Goal: Task Accomplishment & Management: Complete application form

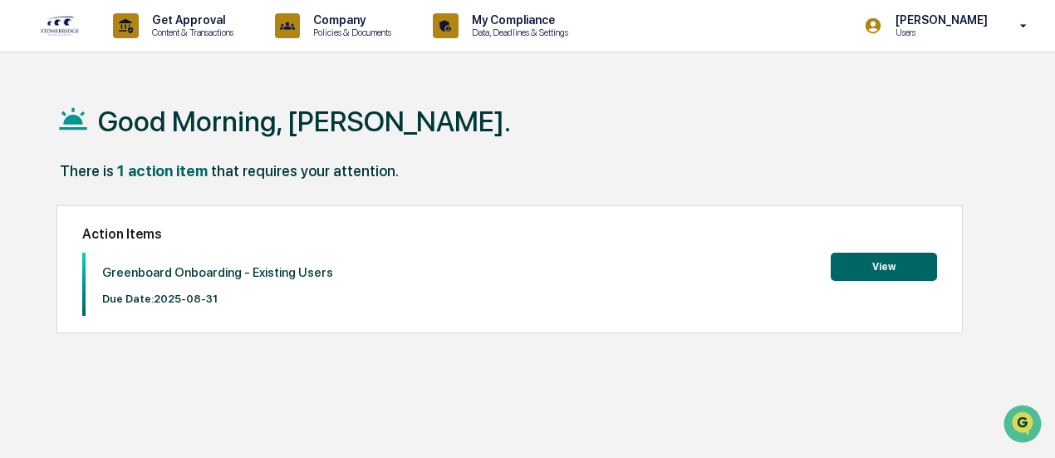
click at [902, 272] on button "View" at bounding box center [884, 267] width 106 height 28
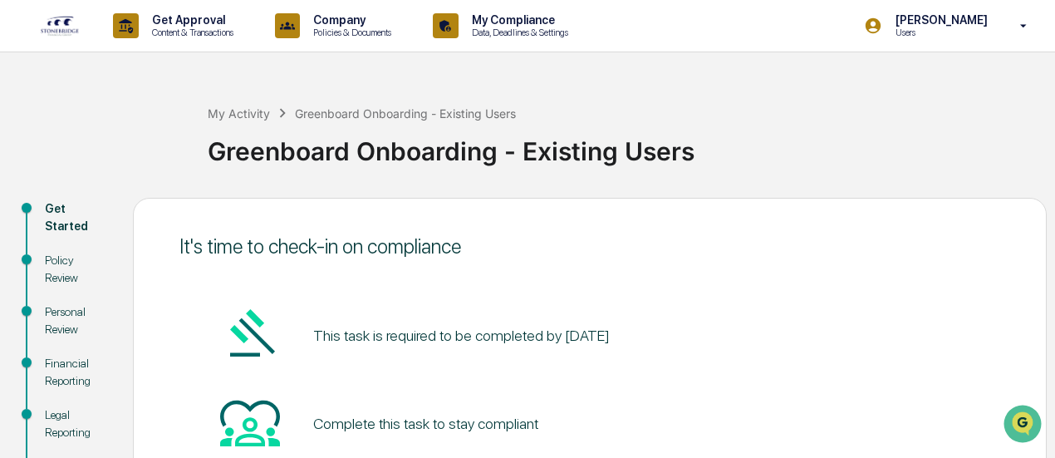
scroll to position [211, 0]
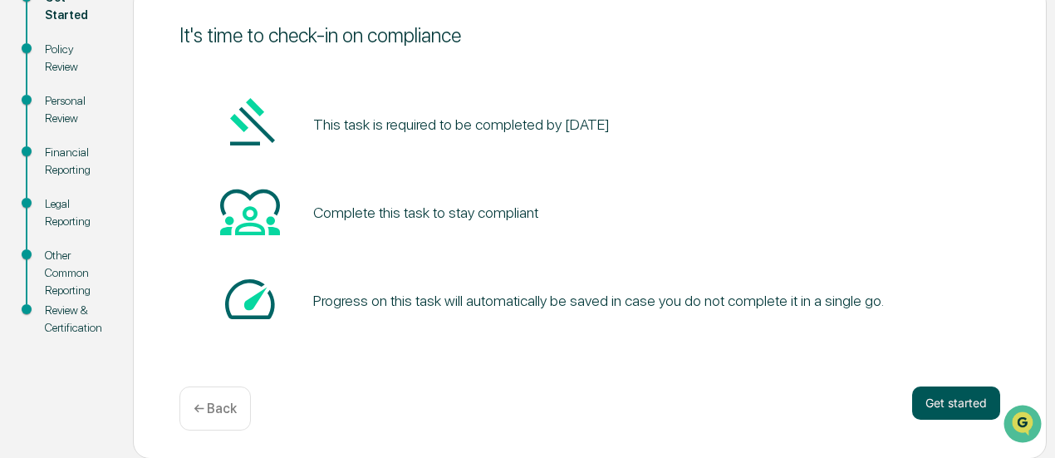
click at [942, 408] on button "Get started" at bounding box center [956, 402] width 88 height 33
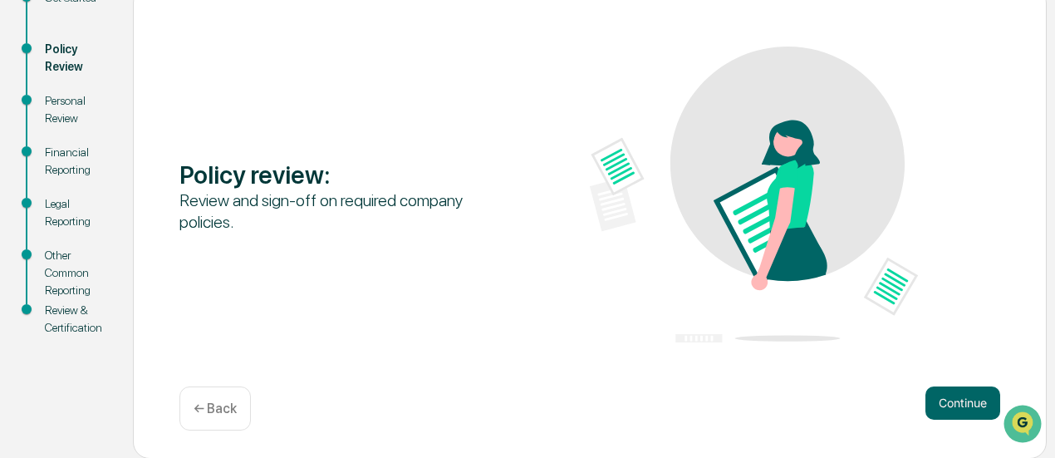
click at [942, 408] on button "Continue" at bounding box center [963, 402] width 75 height 33
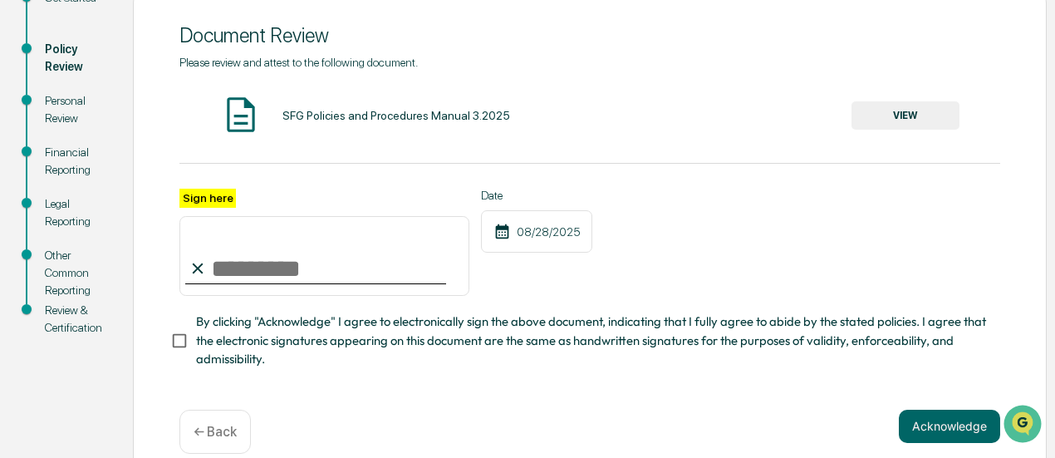
click at [346, 260] on input "Sign here" at bounding box center [324, 256] width 290 height 80
type input "**********"
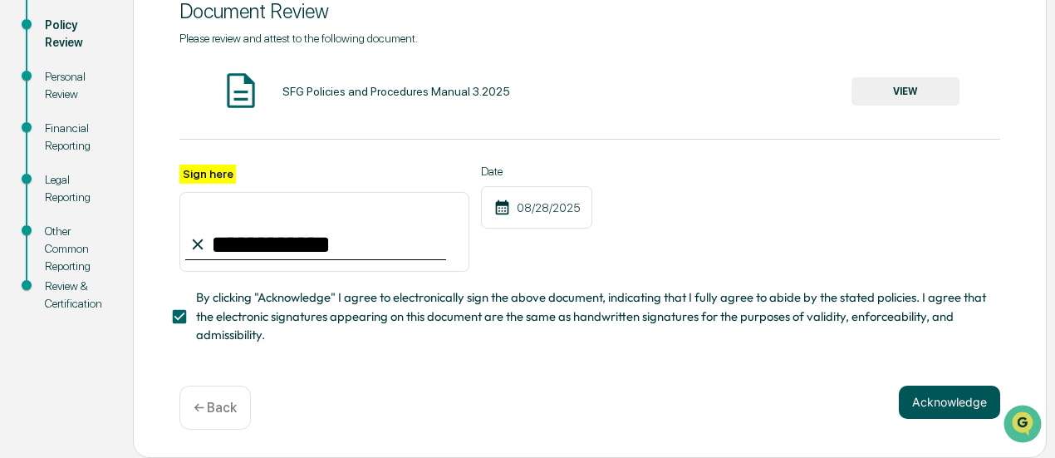
click at [942, 406] on button "Acknowledge" at bounding box center [949, 402] width 101 height 33
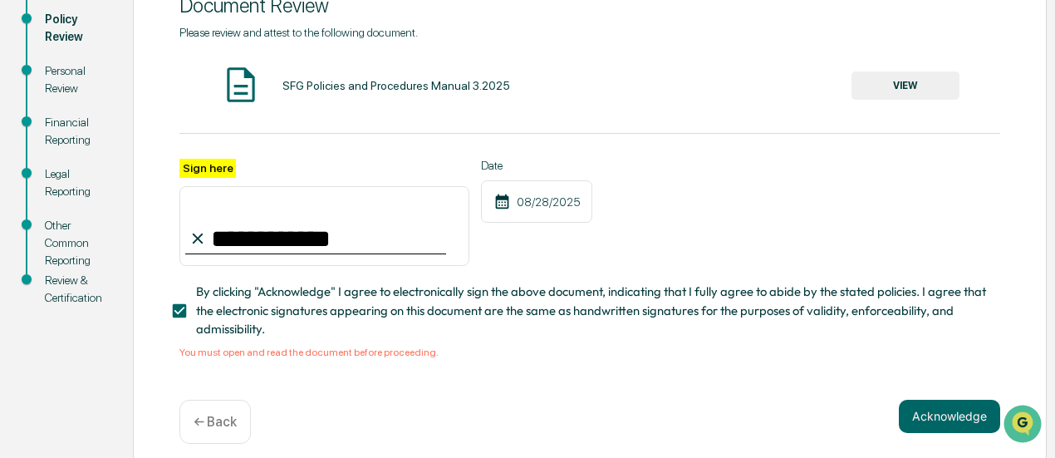
click at [914, 92] on button "VIEW" at bounding box center [906, 85] width 108 height 28
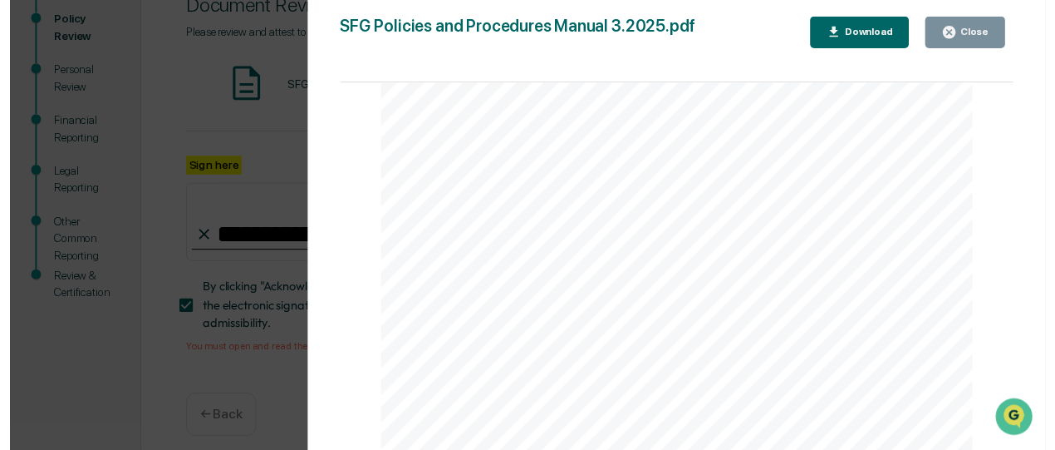
scroll to position [65565, 0]
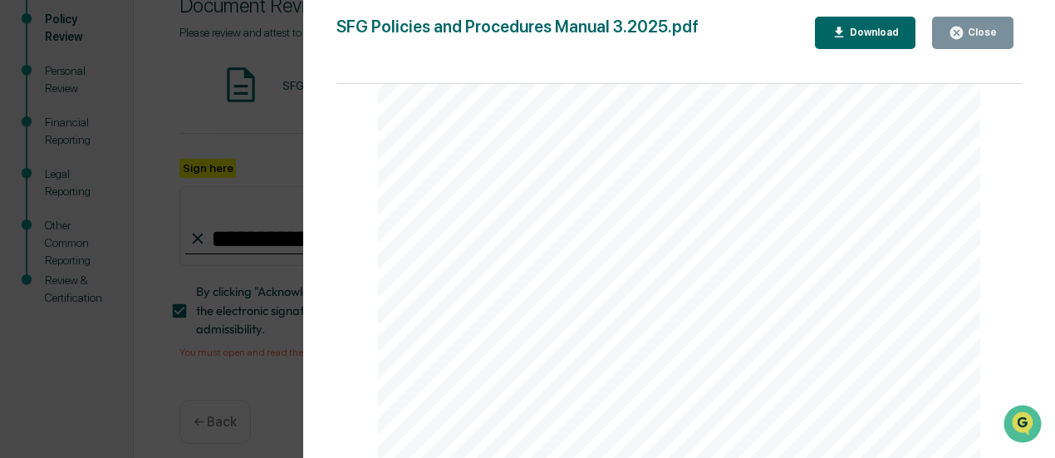
click at [989, 25] on div "Close" at bounding box center [973, 33] width 48 height 16
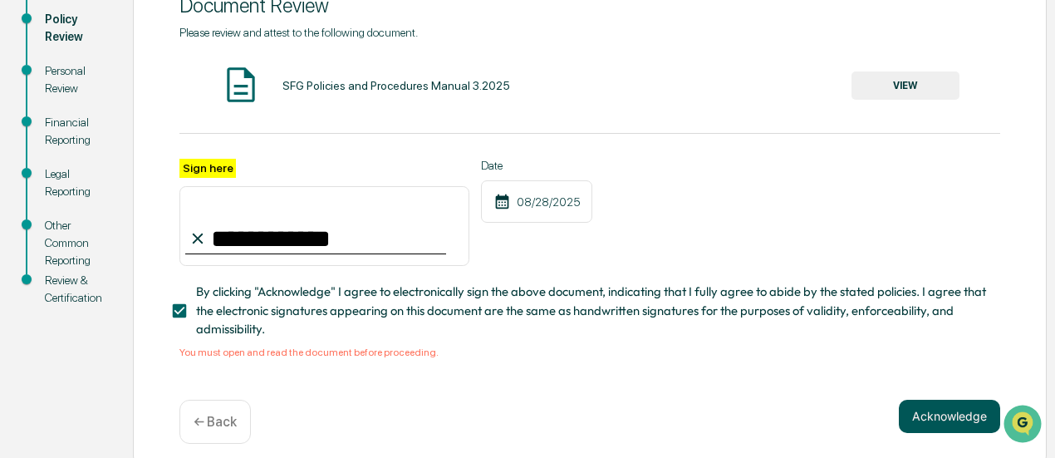
click at [915, 413] on button "Acknowledge" at bounding box center [949, 416] width 101 height 33
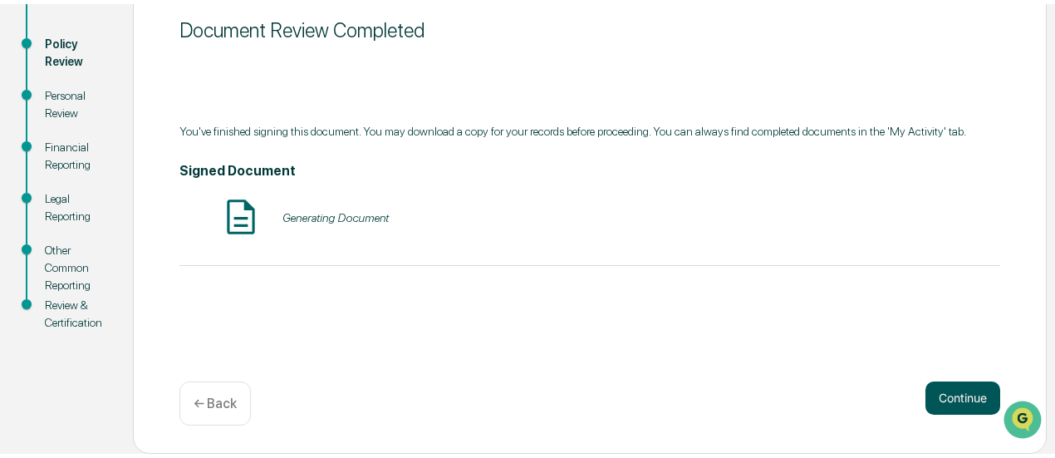
scroll to position [211, 0]
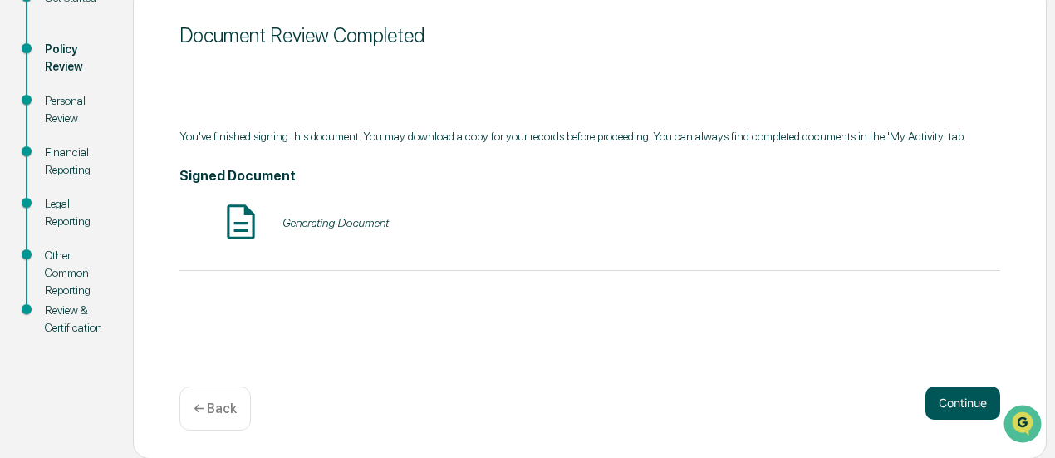
click at [953, 398] on button "Continue" at bounding box center [963, 402] width 75 height 33
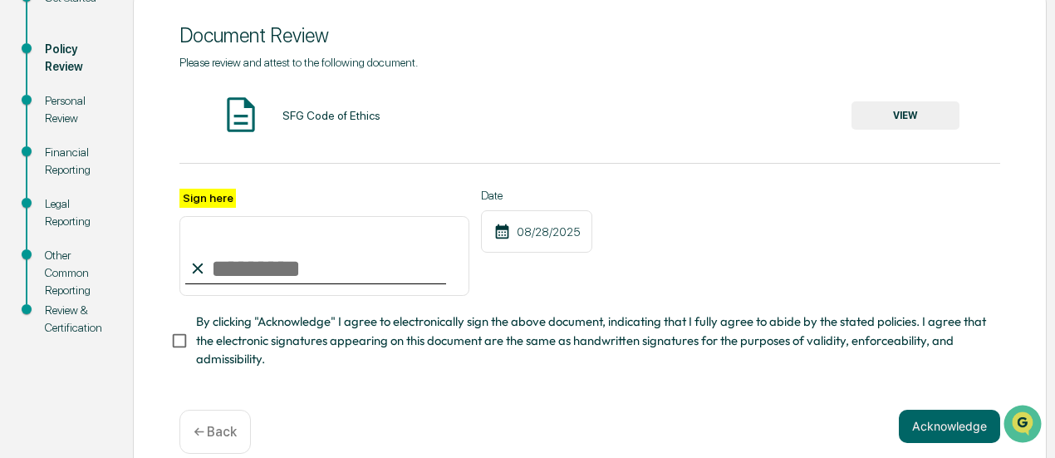
click at [759, 426] on div "Acknowledge ← Back" at bounding box center [589, 432] width 821 height 44
click at [891, 122] on button "VIEW" at bounding box center [906, 115] width 108 height 28
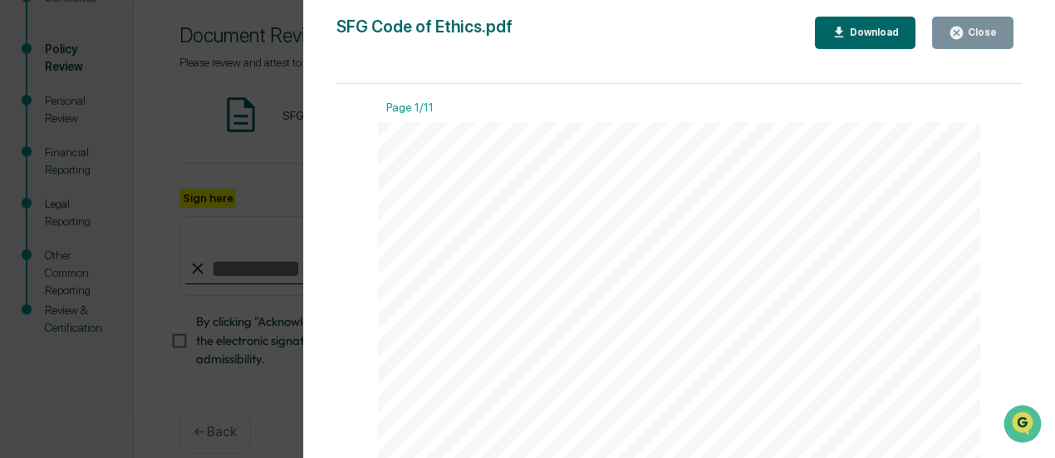
click at [987, 19] on button "Close" at bounding box center [972, 33] width 81 height 32
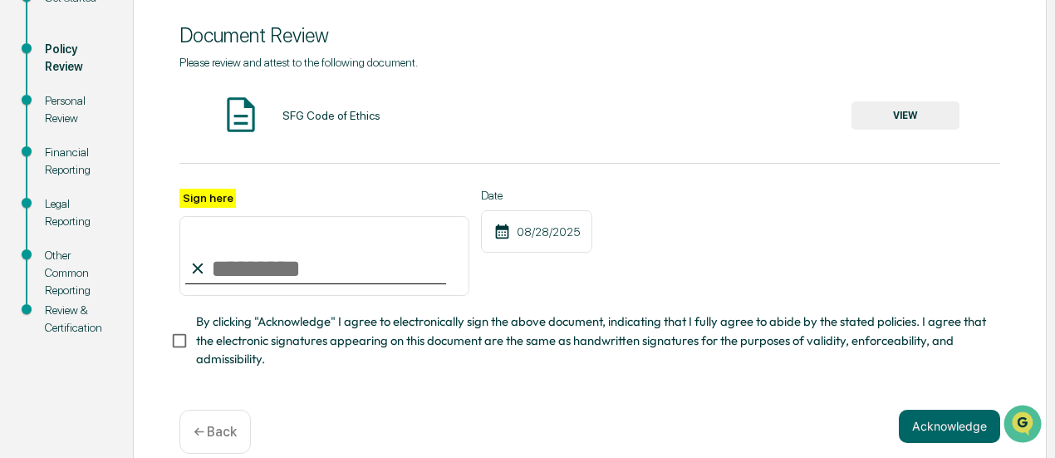
click at [319, 272] on input "Sign here" at bounding box center [324, 256] width 290 height 80
type input "**********"
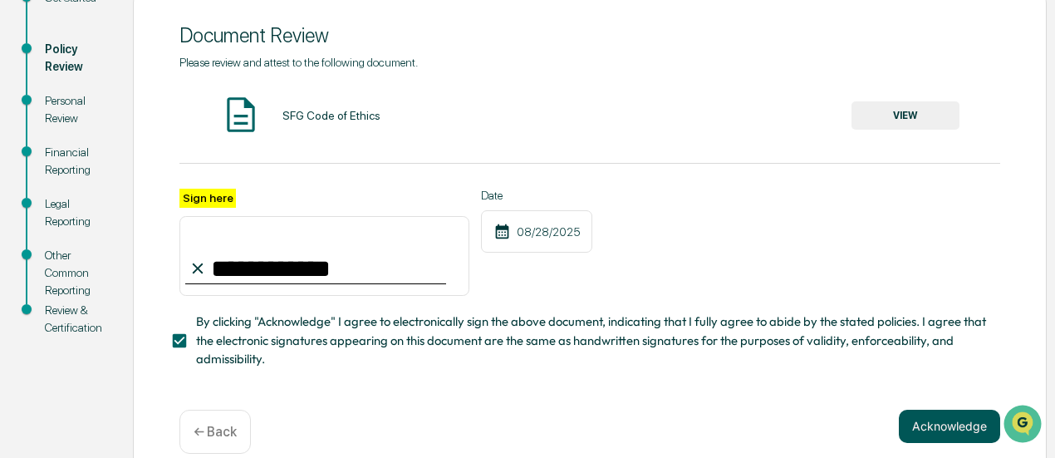
click at [929, 425] on button "Acknowledge" at bounding box center [949, 426] width 101 height 33
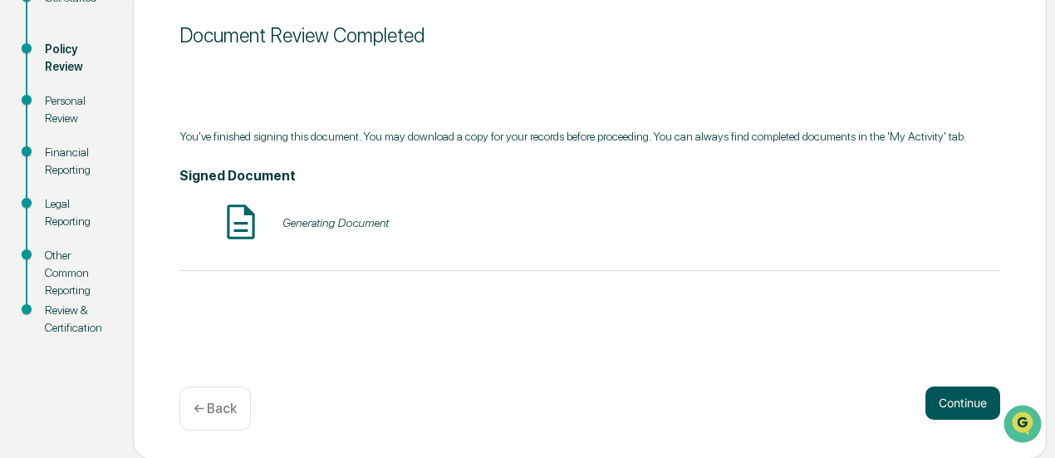
click at [955, 406] on button "Continue" at bounding box center [963, 402] width 75 height 33
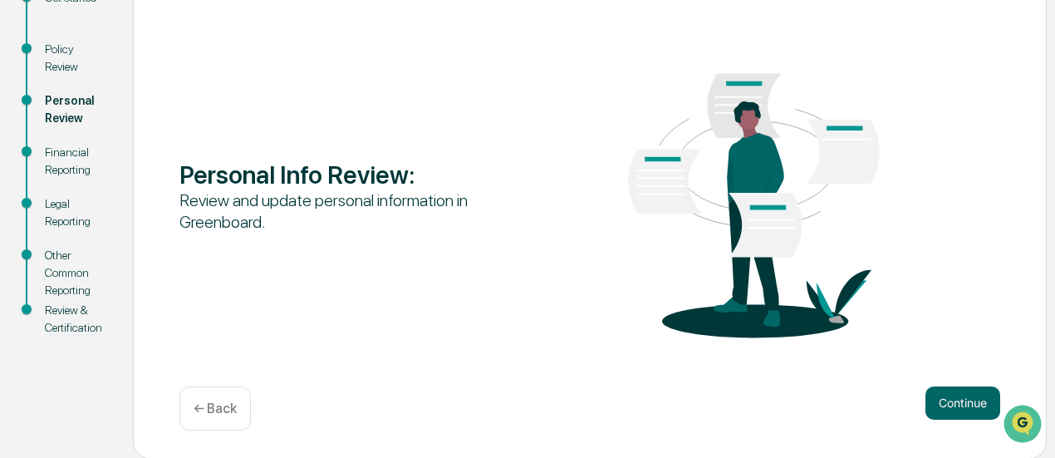
click at [955, 406] on button "Continue" at bounding box center [963, 402] width 75 height 33
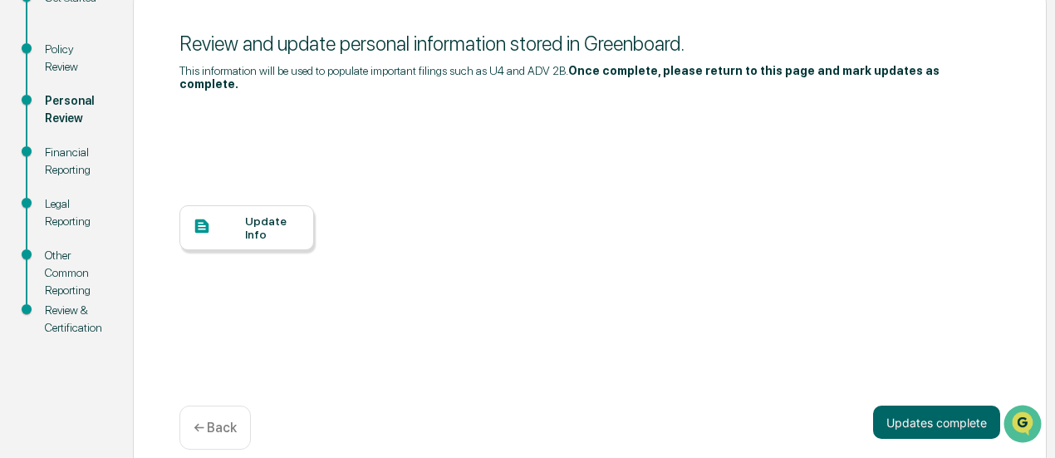
click at [291, 215] on div "Update Info" at bounding box center [273, 227] width 56 height 27
click at [64, 160] on div "Financial Reporting" at bounding box center [75, 161] width 61 height 35
click at [57, 156] on div "Financial Reporting" at bounding box center [75, 161] width 61 height 35
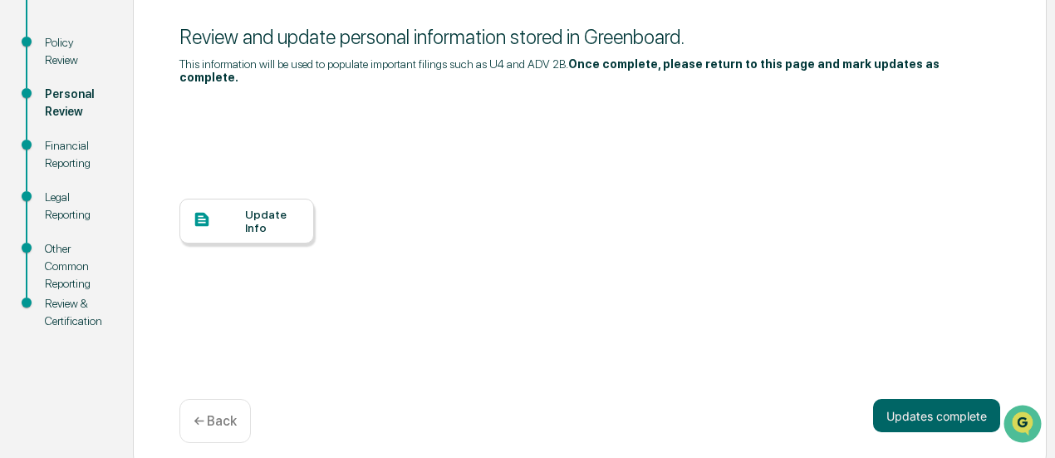
scroll to position [218, 0]
click at [911, 411] on button "Updates complete" at bounding box center [936, 415] width 127 height 33
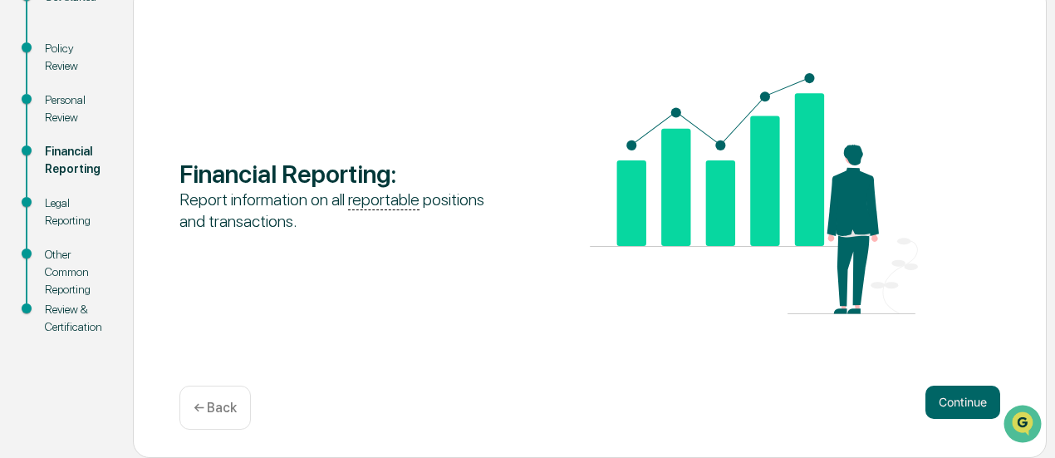
scroll to position [211, 0]
click at [66, 167] on div "Financial Reporting" at bounding box center [75, 161] width 61 height 35
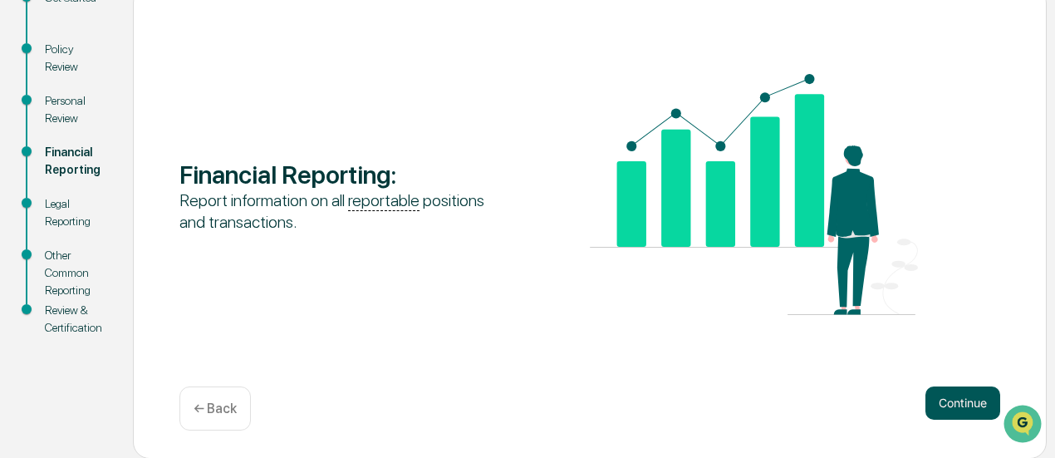
click at [937, 409] on button "Continue" at bounding box center [963, 402] width 75 height 33
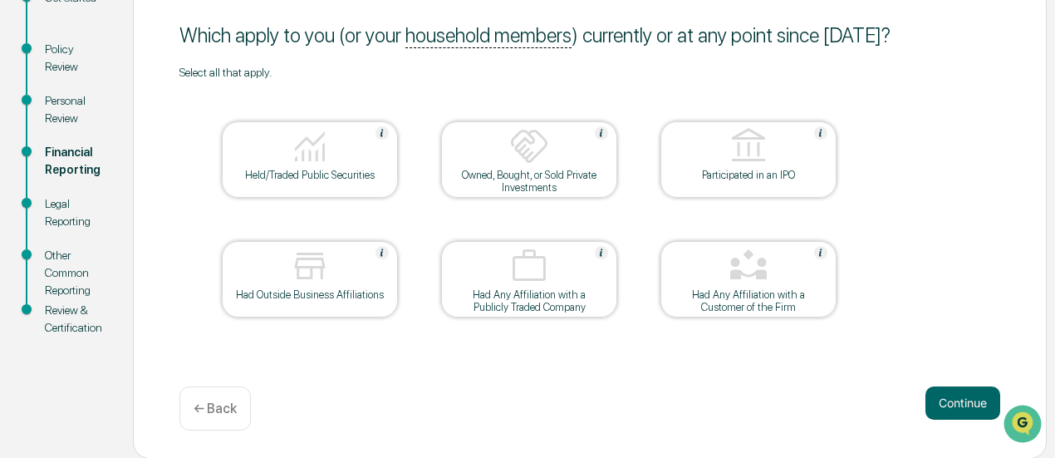
click at [321, 157] on img at bounding box center [310, 146] width 40 height 40
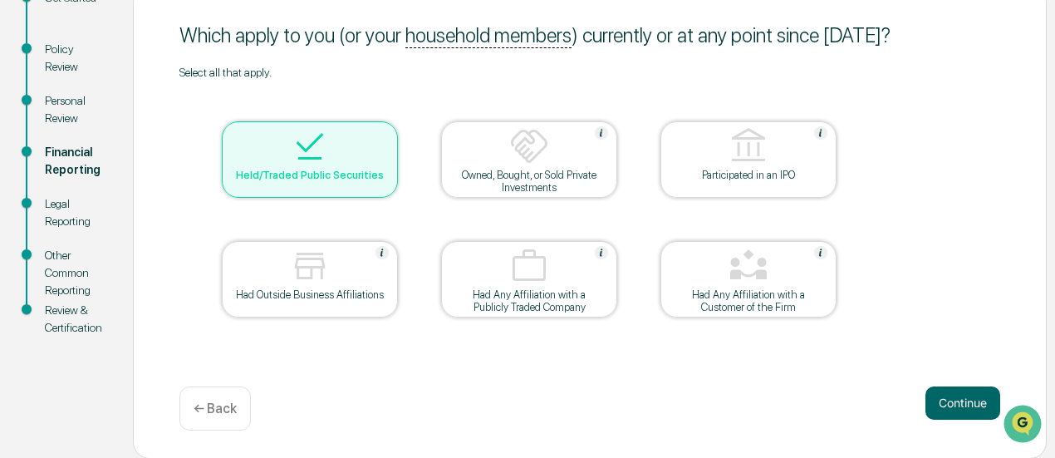
click at [299, 268] on img at bounding box center [310, 266] width 40 height 40
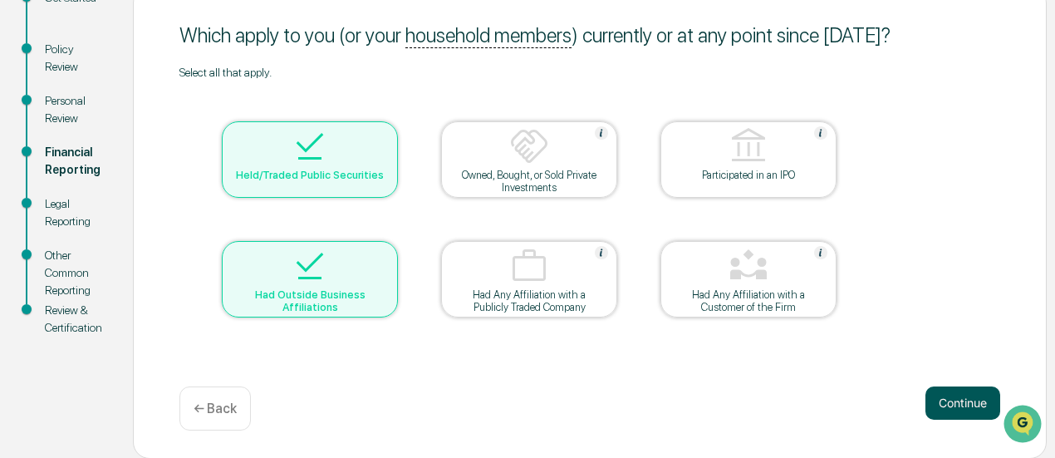
click at [936, 397] on button "Continue" at bounding box center [963, 402] width 75 height 33
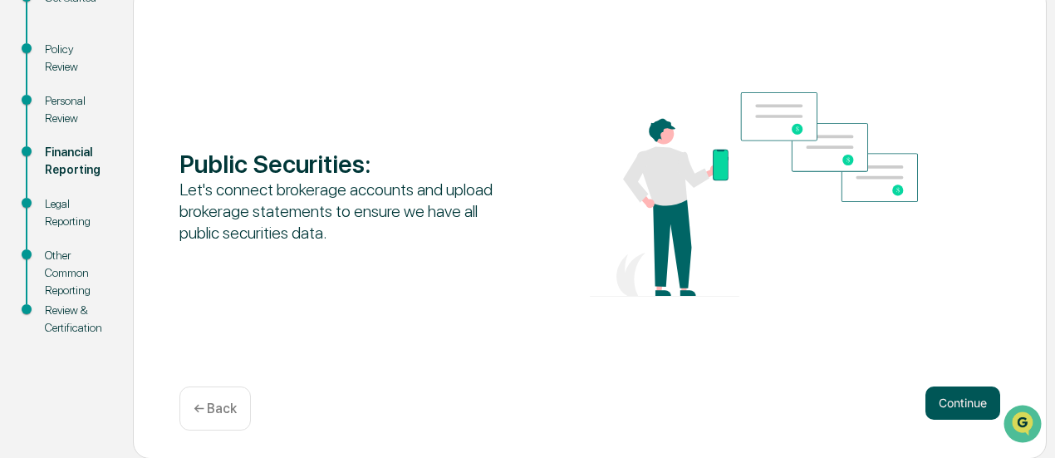
click at [959, 405] on button "Continue" at bounding box center [963, 402] width 75 height 33
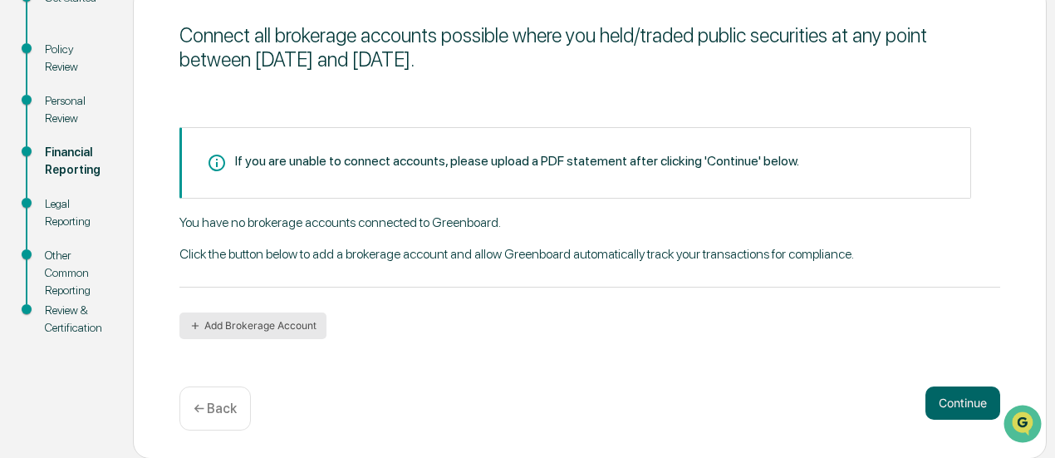
click at [272, 330] on button "Add Brokerage Account" at bounding box center [252, 325] width 147 height 27
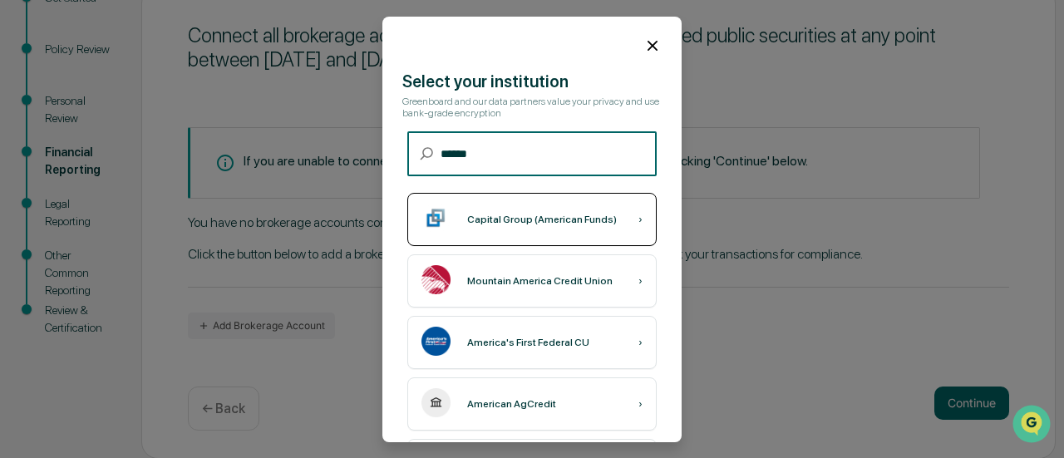
type input "******"
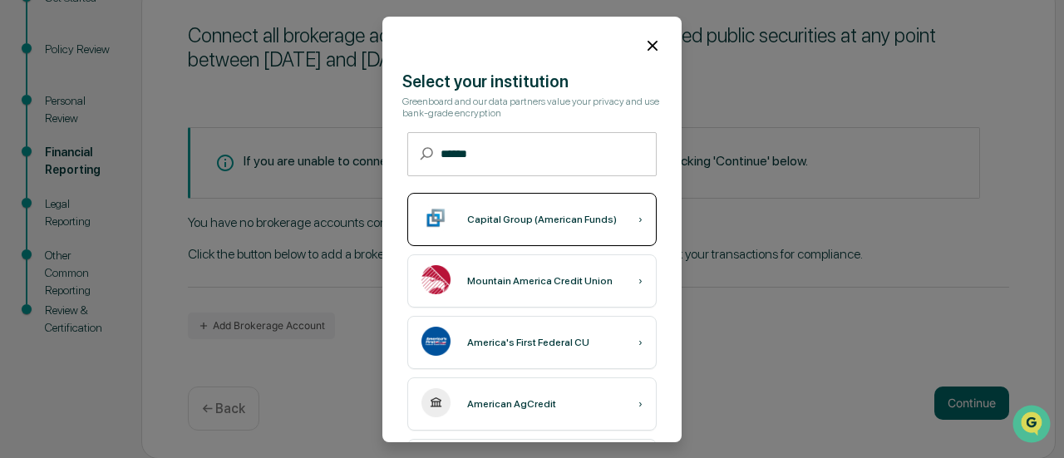
click at [487, 207] on div "Capital Group (American Funds) ›" at bounding box center [531, 219] width 249 height 53
click at [523, 222] on div "Capital Group (American Funds)" at bounding box center [542, 220] width 150 height 12
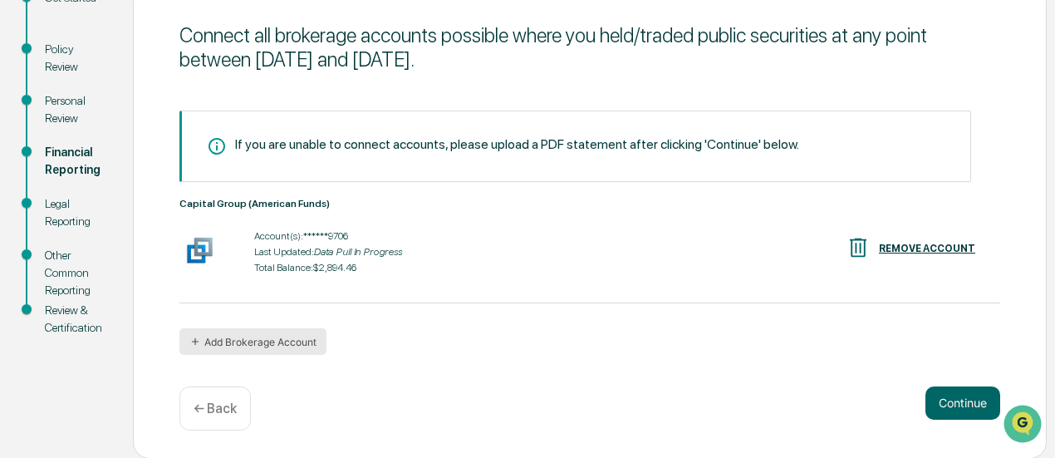
click at [232, 331] on button "Add Brokerage Account" at bounding box center [252, 341] width 147 height 27
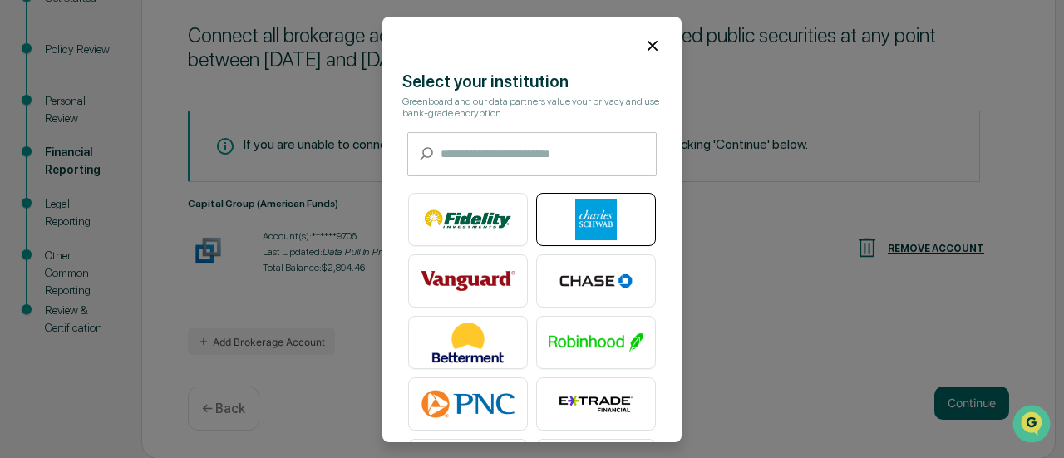
click at [593, 234] on img at bounding box center [595, 220] width 95 height 42
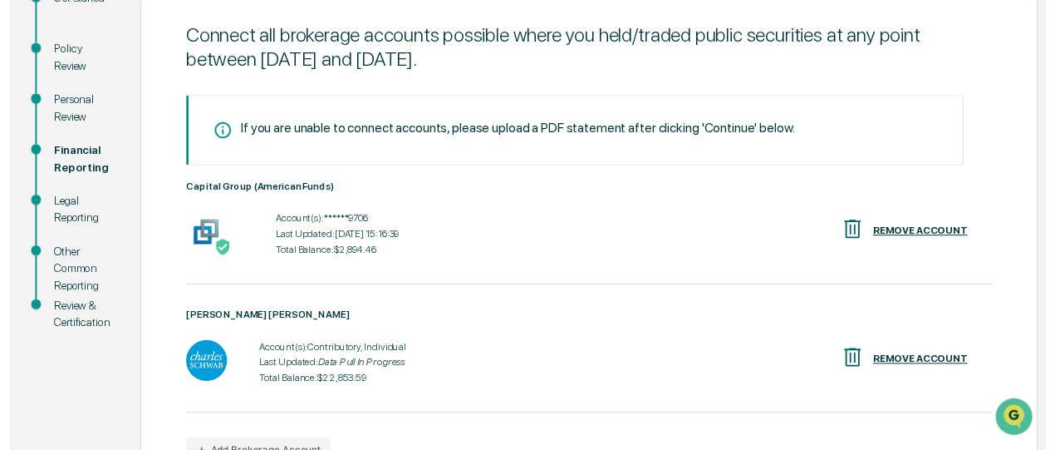
scroll to position [312, 0]
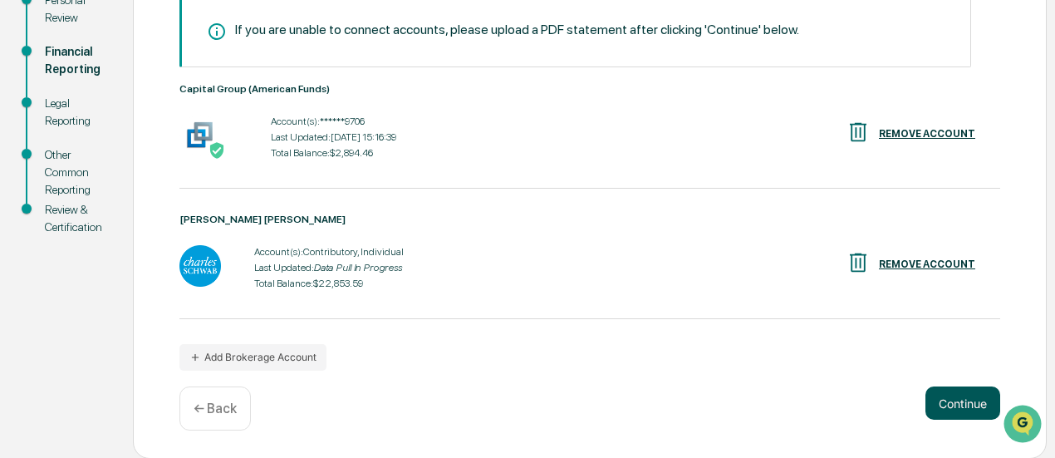
click at [949, 402] on button "Continue" at bounding box center [963, 402] width 75 height 33
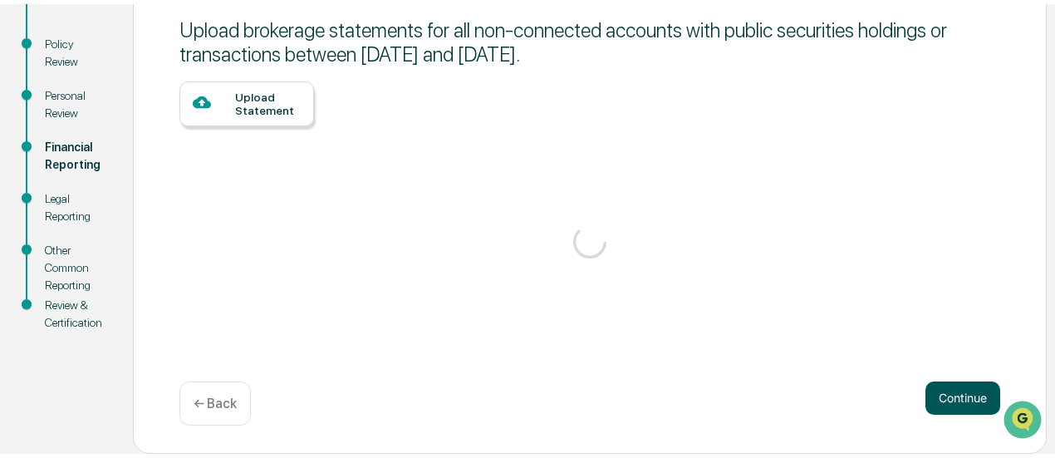
scroll to position [211, 0]
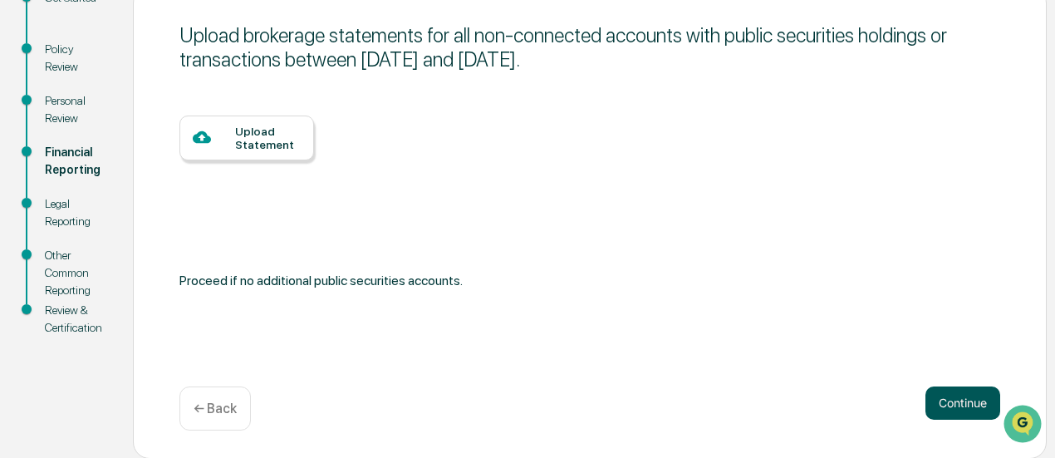
click at [949, 402] on button "Continue" at bounding box center [963, 402] width 75 height 33
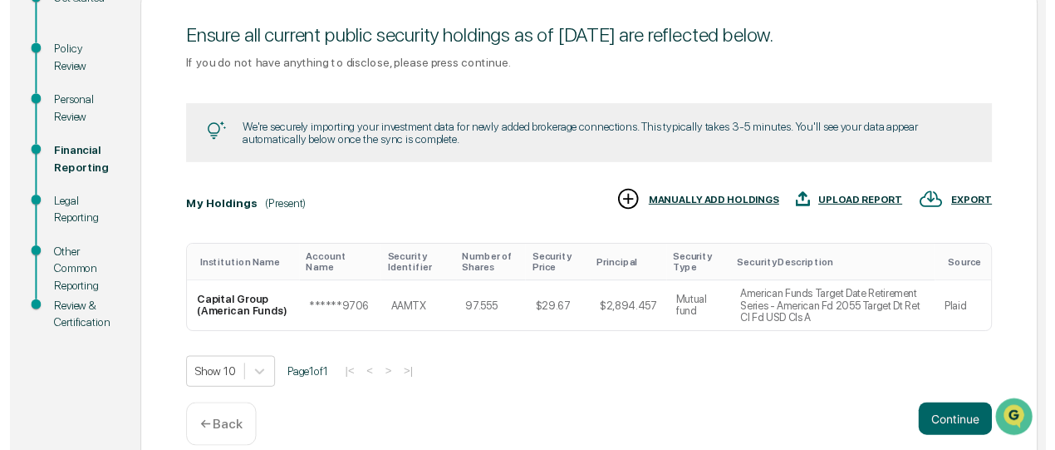
scroll to position [238, 0]
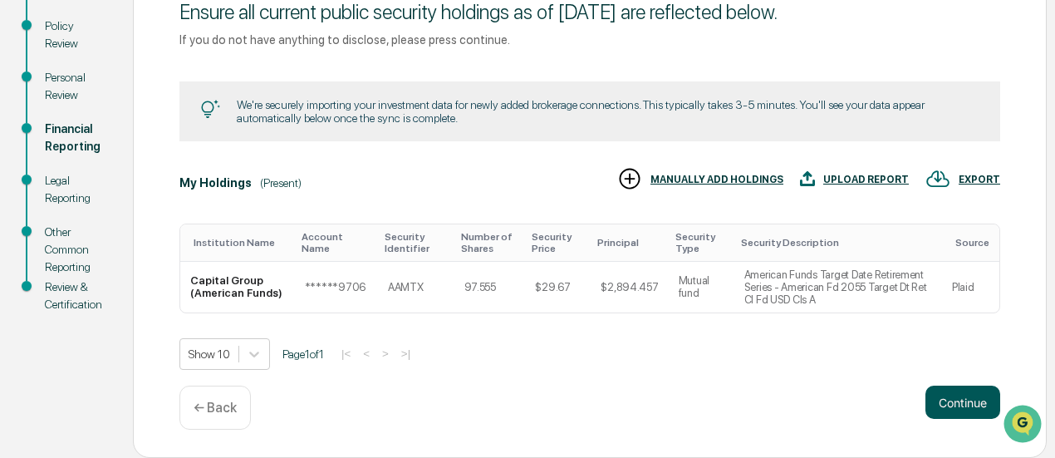
click at [952, 401] on button "Continue" at bounding box center [963, 402] width 75 height 33
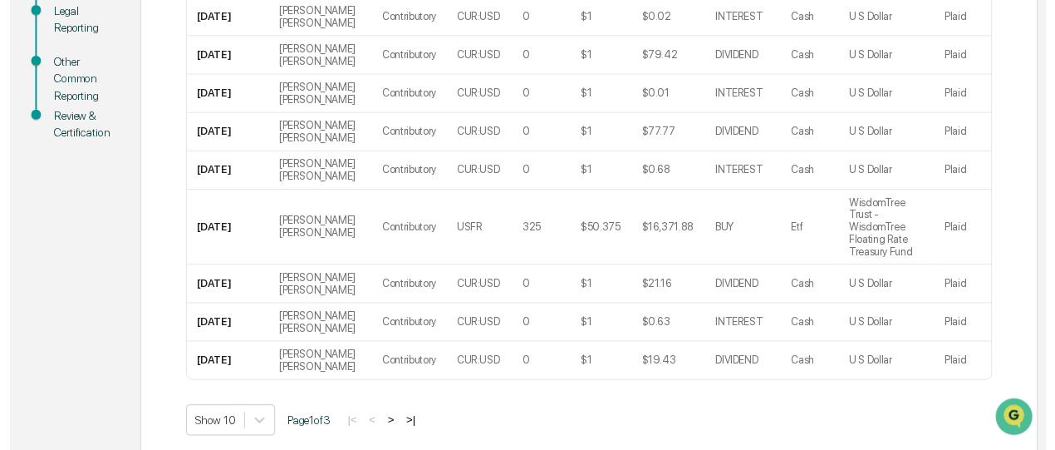
scroll to position [490, 0]
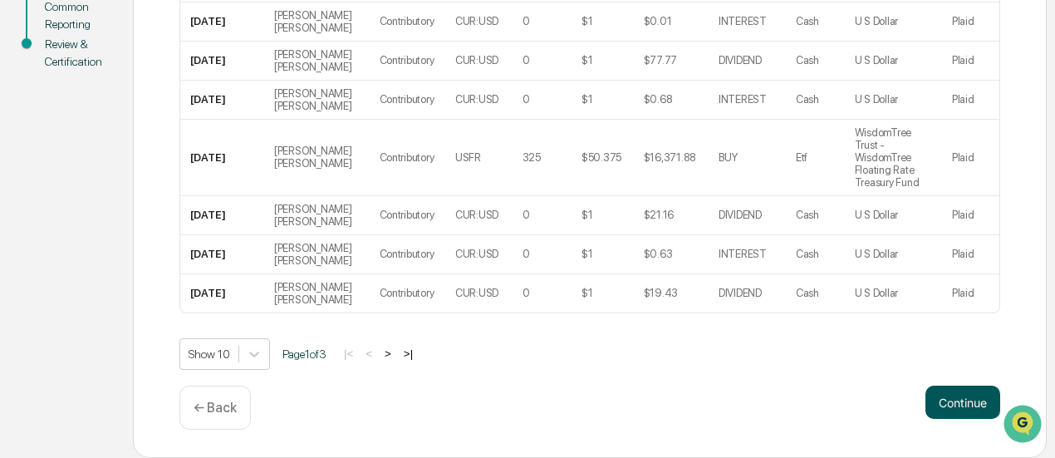
click at [942, 407] on button "Continue" at bounding box center [963, 402] width 75 height 33
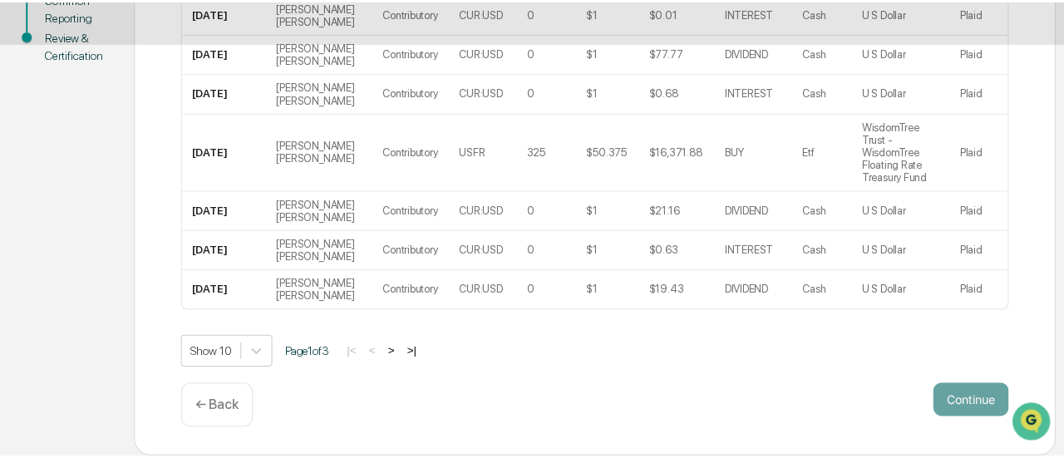
scroll to position [211, 0]
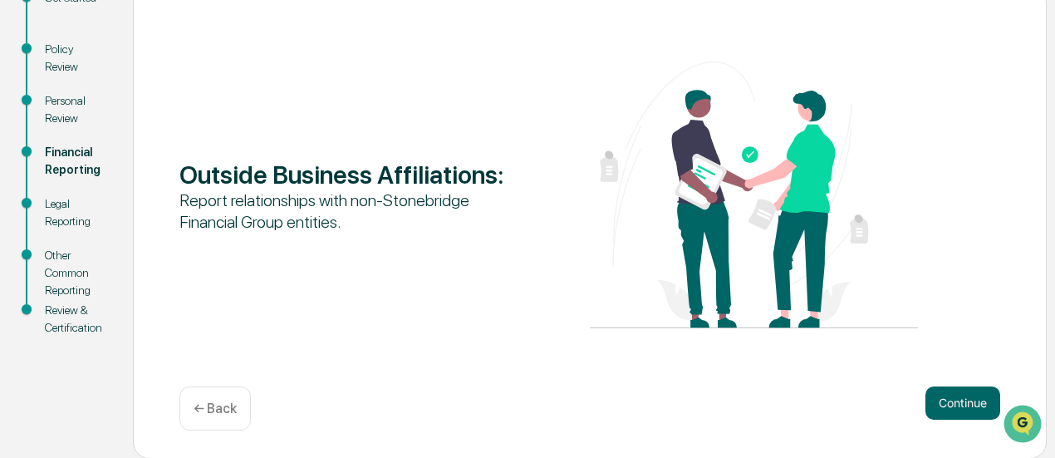
click at [942, 407] on button "Continue" at bounding box center [963, 402] width 75 height 33
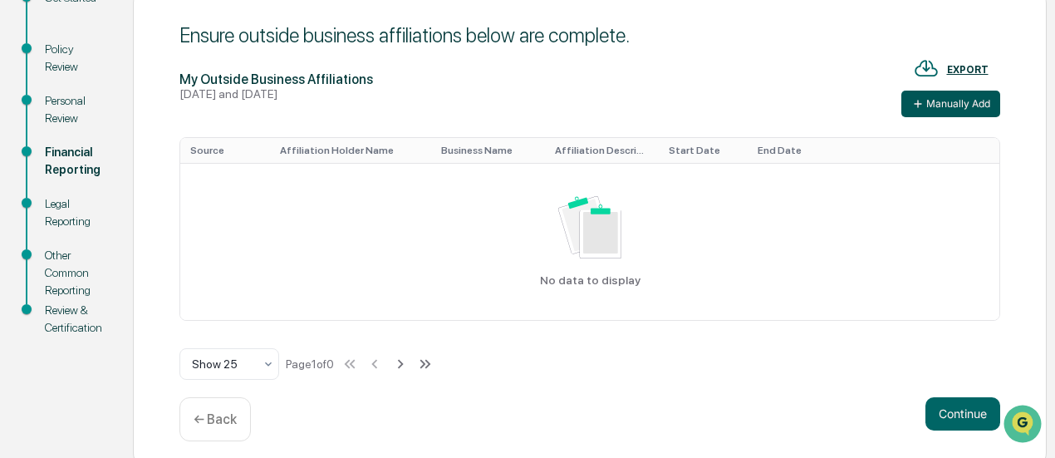
click at [946, 99] on button "Manually Add" at bounding box center [951, 104] width 99 height 27
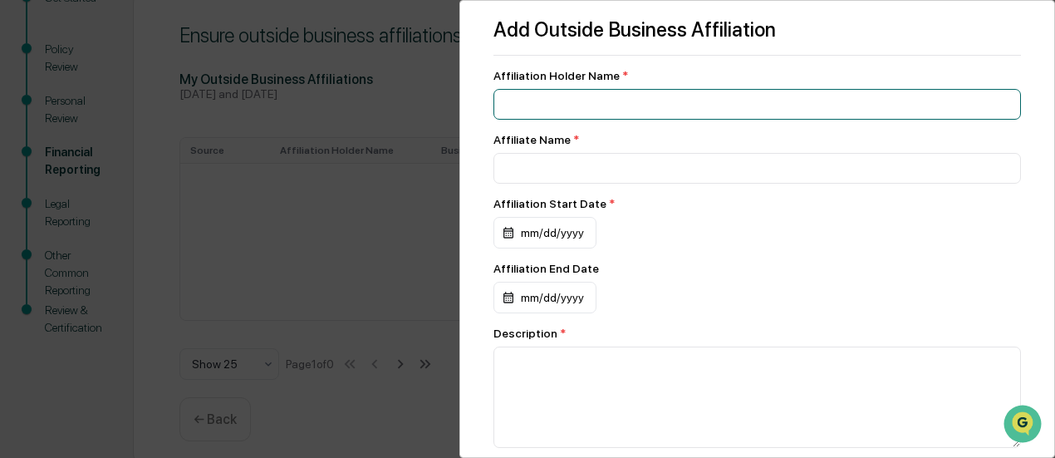
click at [873, 109] on input at bounding box center [758, 104] width 528 height 31
type input "**********"
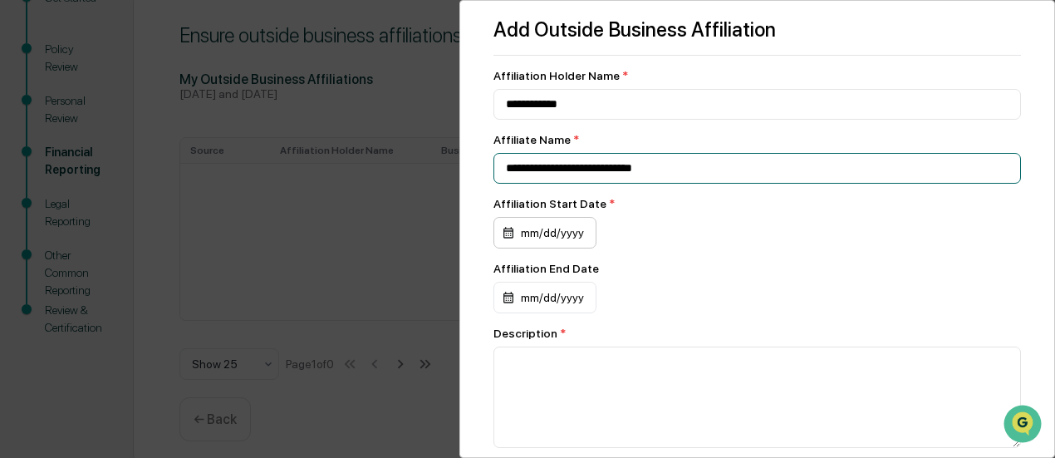
type input "**********"
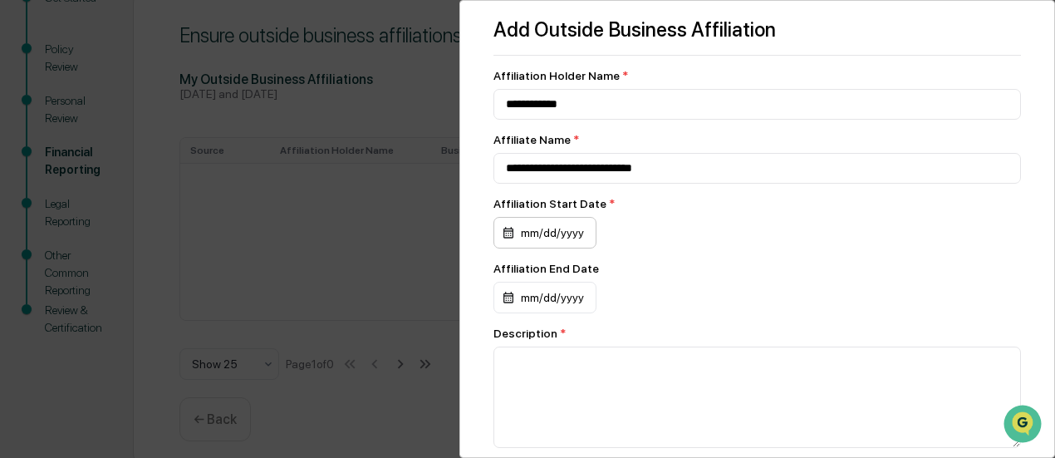
click at [529, 235] on div "mm/dd/yyyy" at bounding box center [545, 233] width 103 height 32
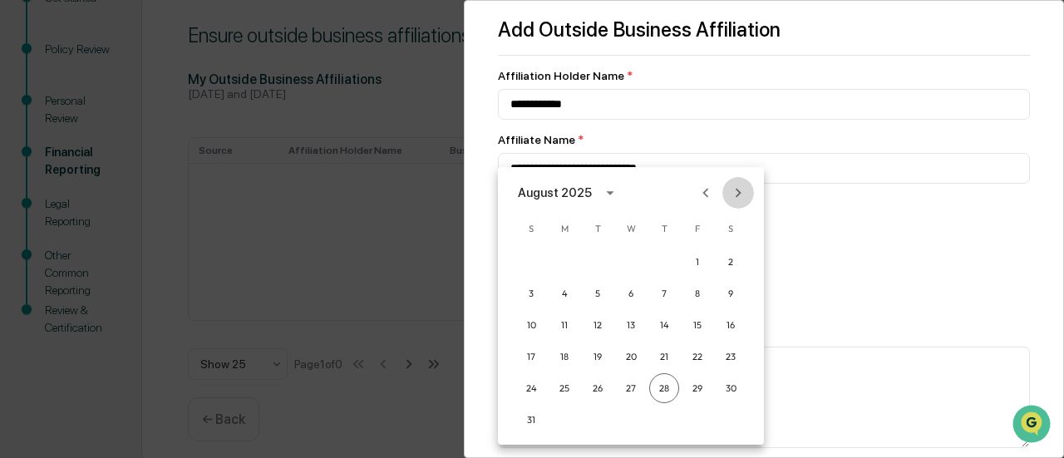
click at [736, 198] on icon "Next month" at bounding box center [738, 193] width 18 height 18
click at [584, 190] on icon "calendar view is open, switch to year view" at bounding box center [575, 193] width 18 height 18
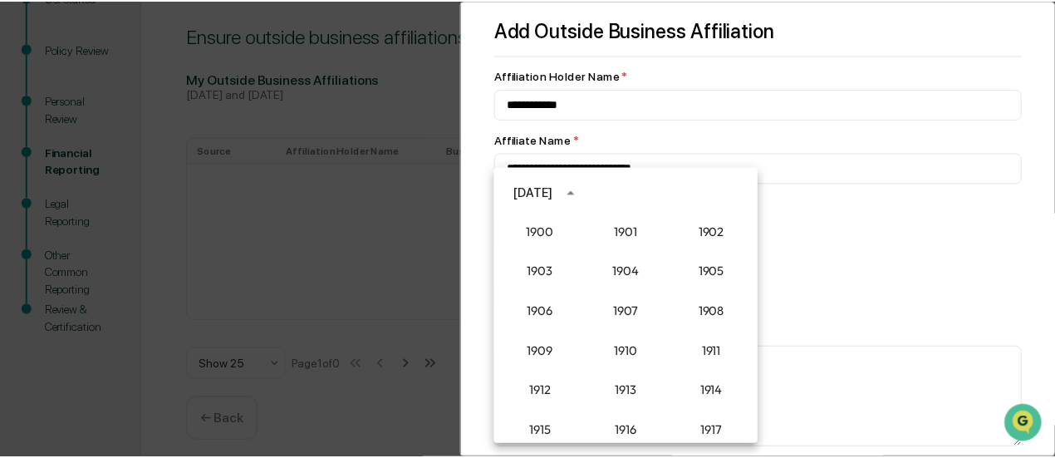
scroll to position [1539, 0]
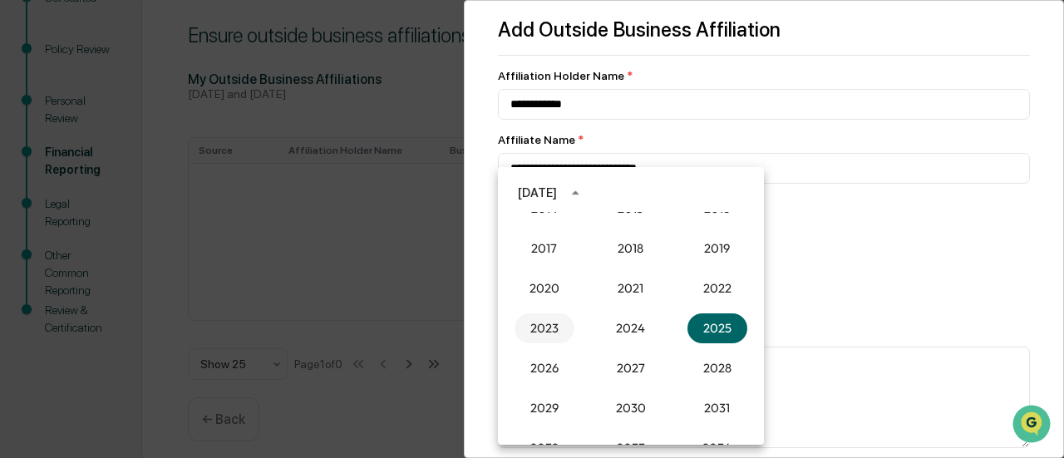
click at [552, 328] on button "2023" at bounding box center [544, 328] width 60 height 30
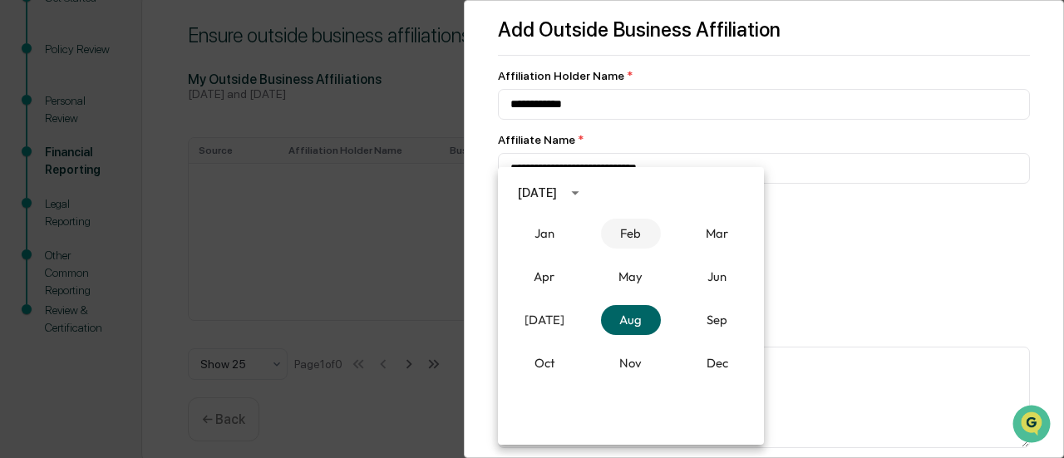
click at [647, 224] on button "Feb" at bounding box center [631, 234] width 60 height 30
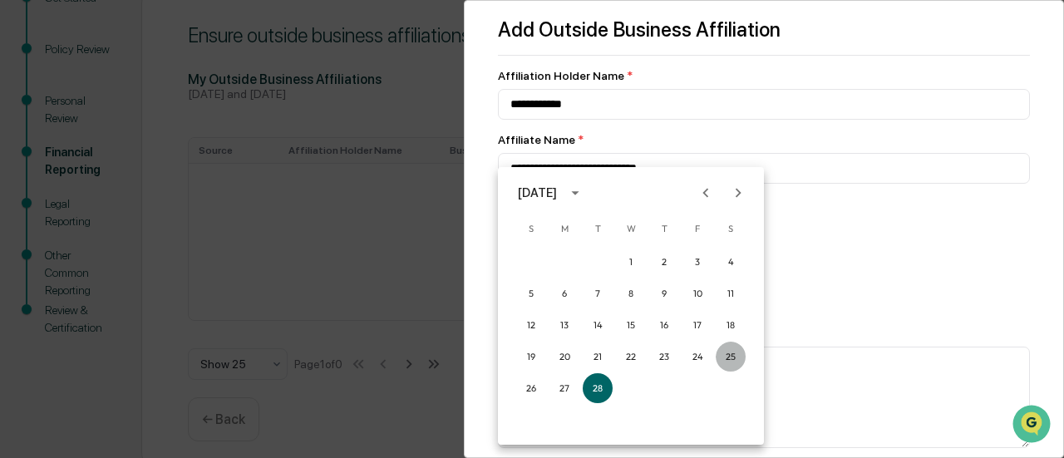
click at [735, 352] on button "25" at bounding box center [731, 357] width 30 height 30
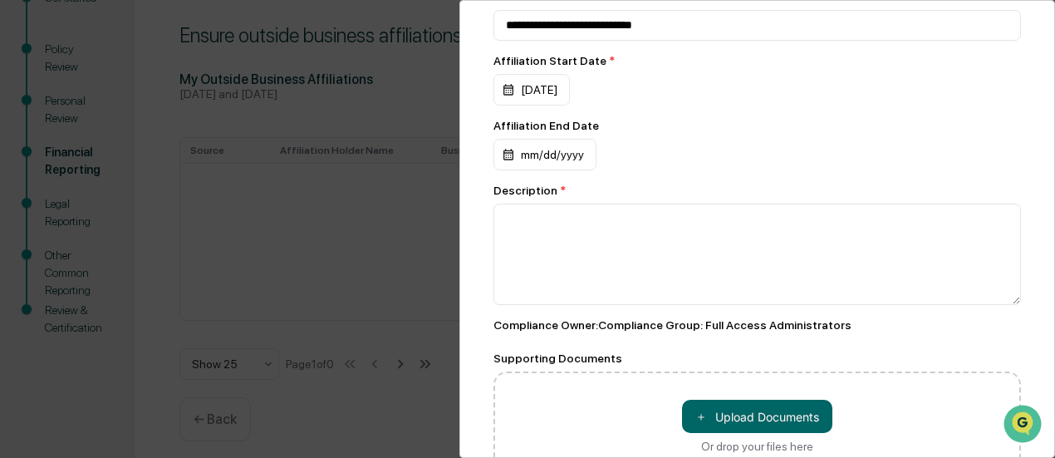
scroll to position [147, 0]
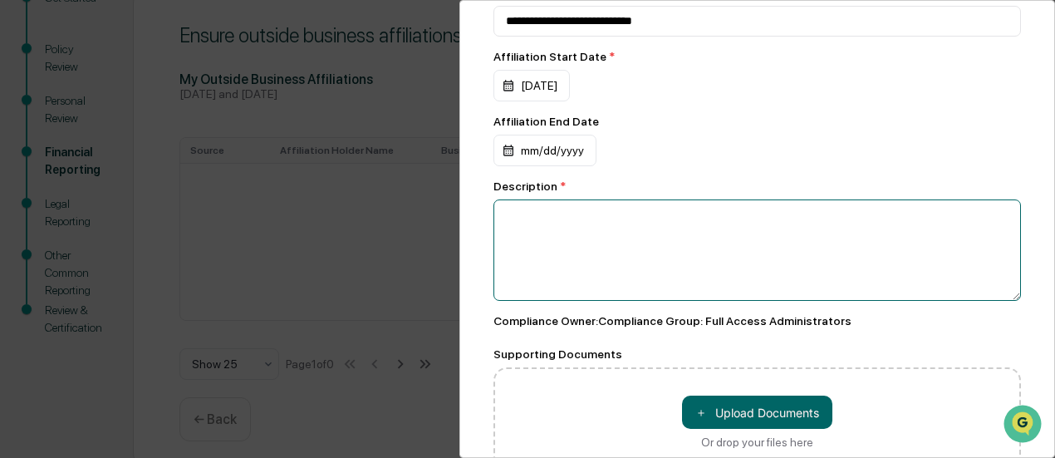
click at [598, 225] on textarea at bounding box center [758, 249] width 528 height 101
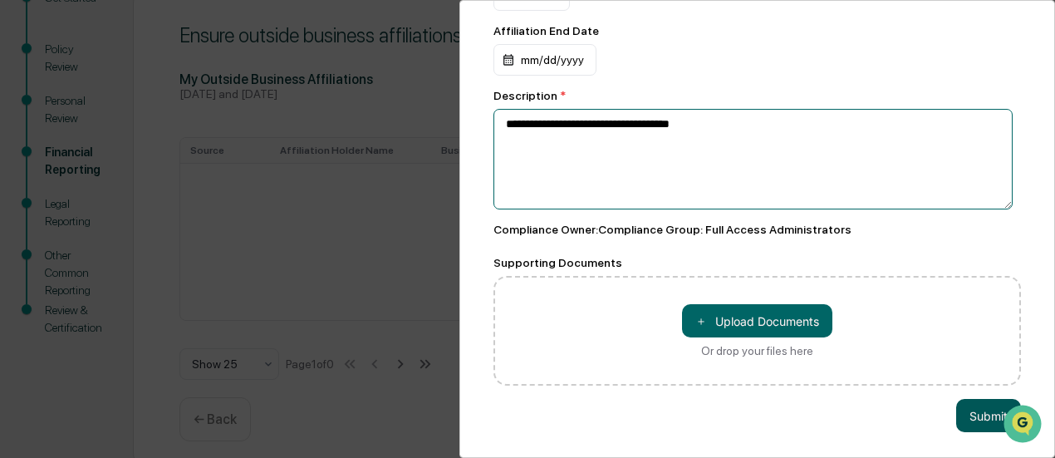
type textarea "**********"
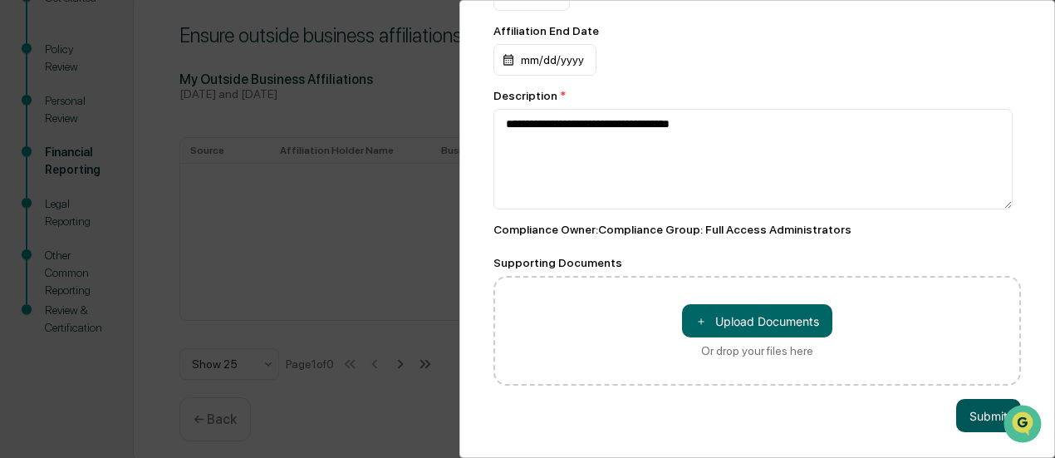
click at [974, 406] on button "Submit" at bounding box center [988, 415] width 65 height 33
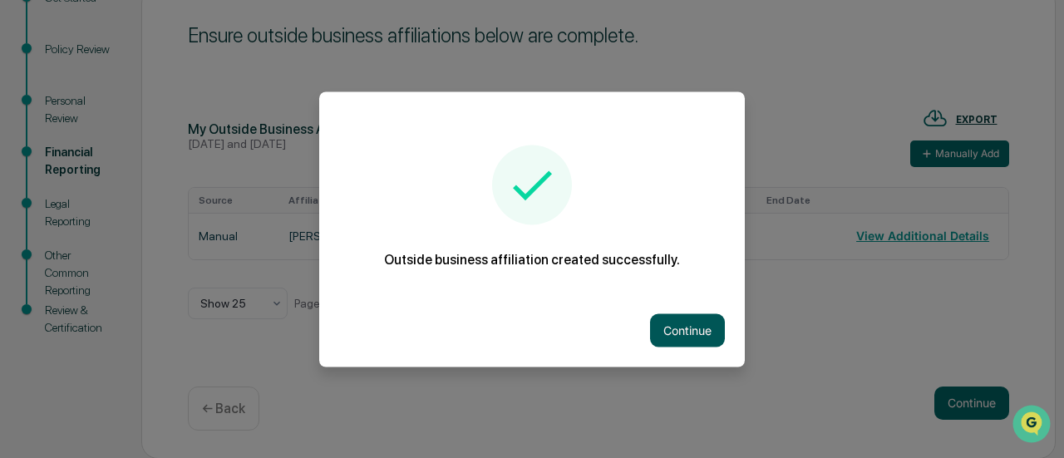
click at [706, 322] on button "Continue" at bounding box center [687, 329] width 75 height 33
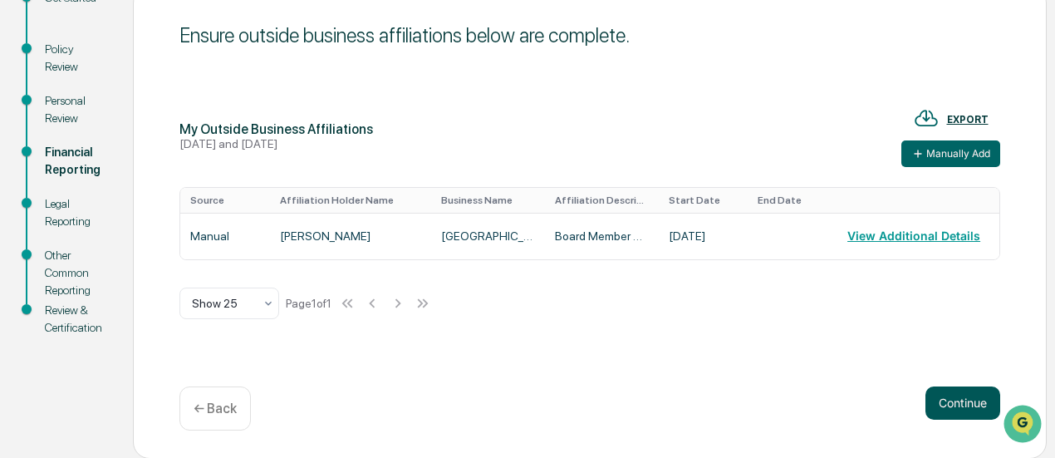
click at [954, 396] on button "Continue" at bounding box center [963, 402] width 75 height 33
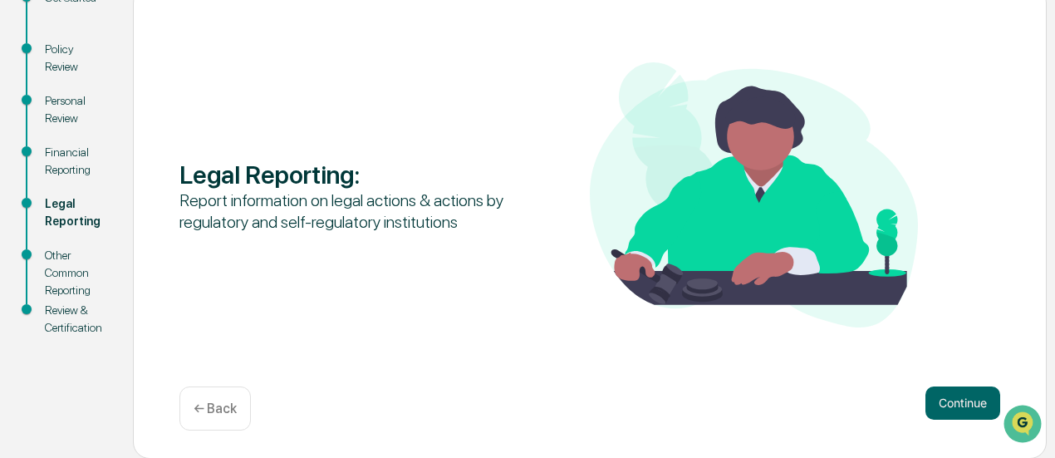
click at [954, 396] on button "Continue" at bounding box center [963, 402] width 75 height 33
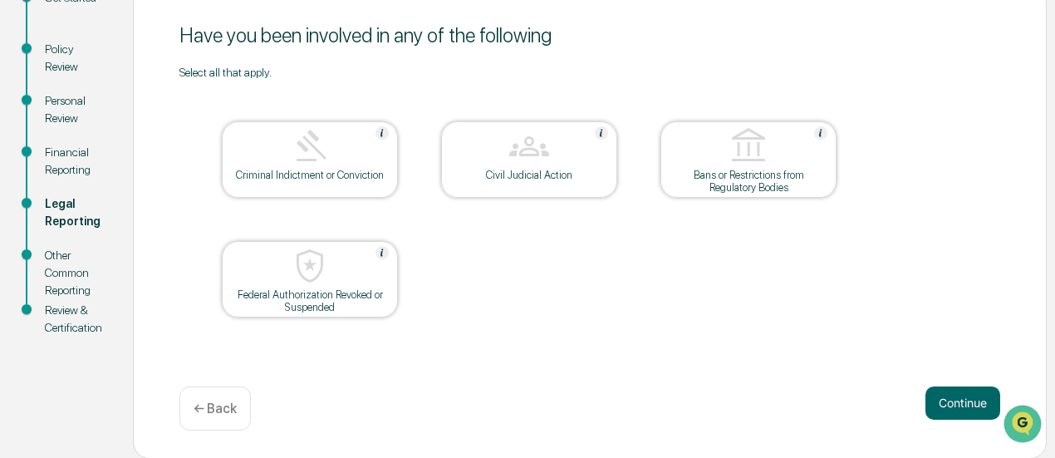
click at [954, 396] on button "Continue" at bounding box center [963, 402] width 75 height 33
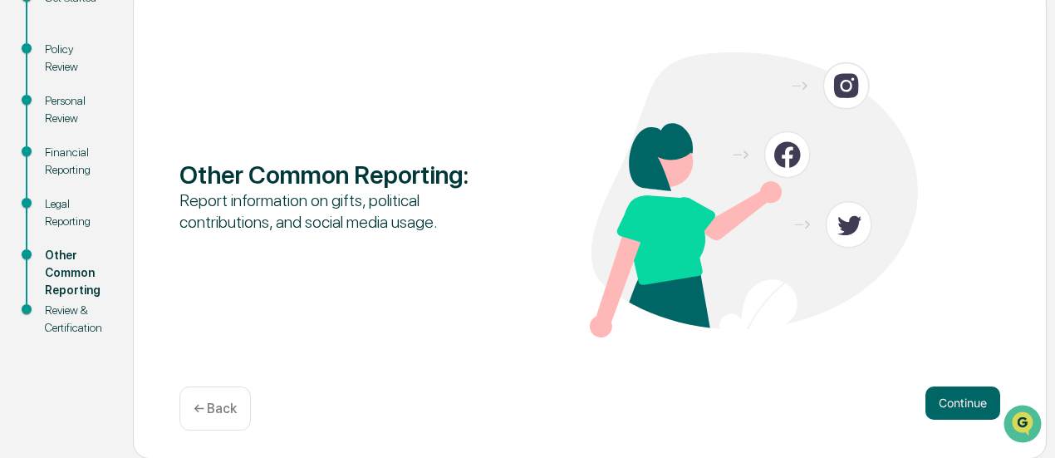
click at [954, 396] on button "Continue" at bounding box center [963, 402] width 75 height 33
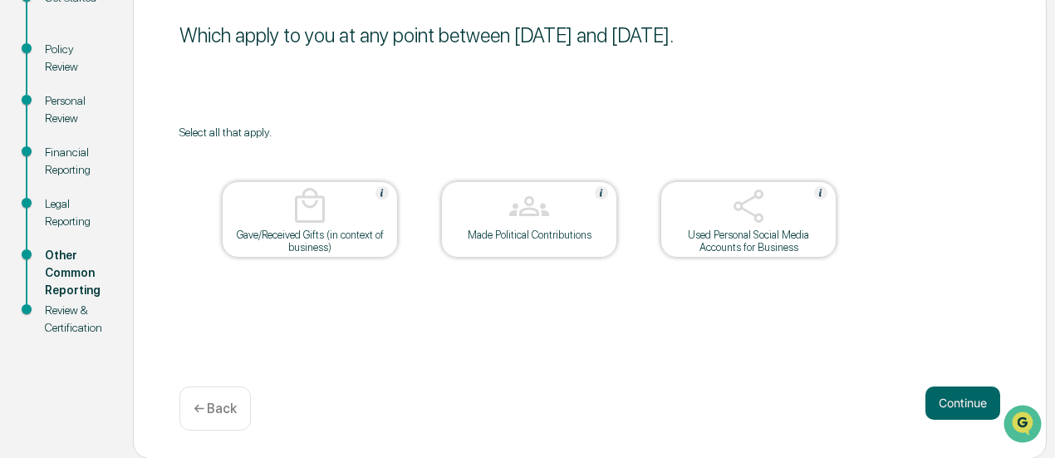
click at [714, 217] on div at bounding box center [749, 207] width 166 height 42
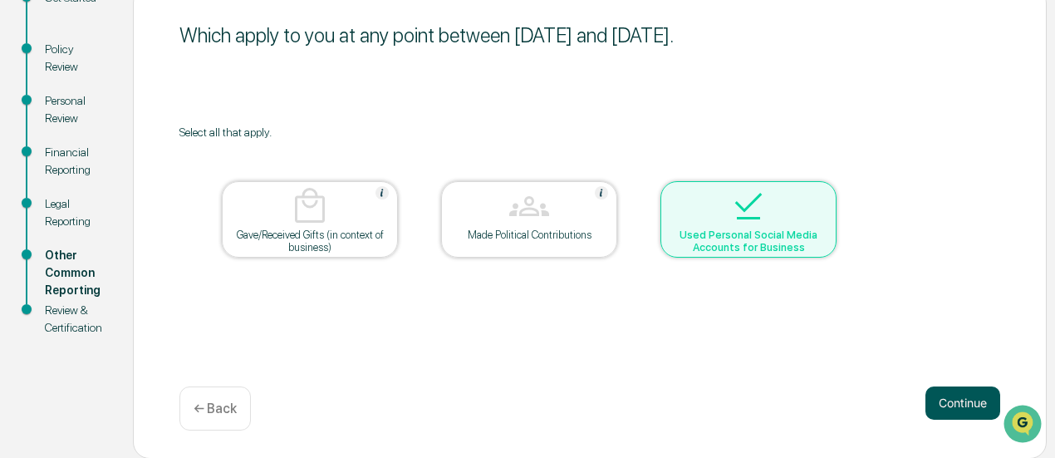
click at [959, 395] on button "Continue" at bounding box center [963, 402] width 75 height 33
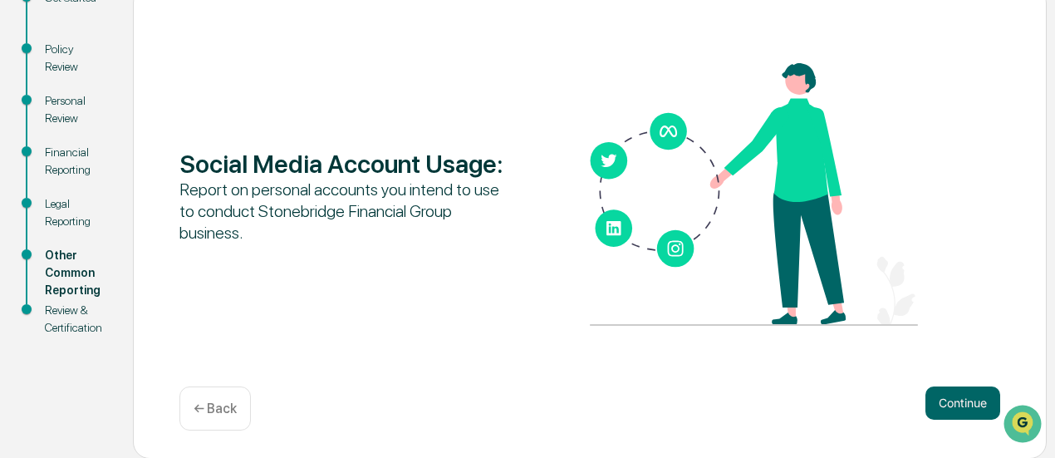
click at [959, 395] on button "Continue" at bounding box center [963, 402] width 75 height 33
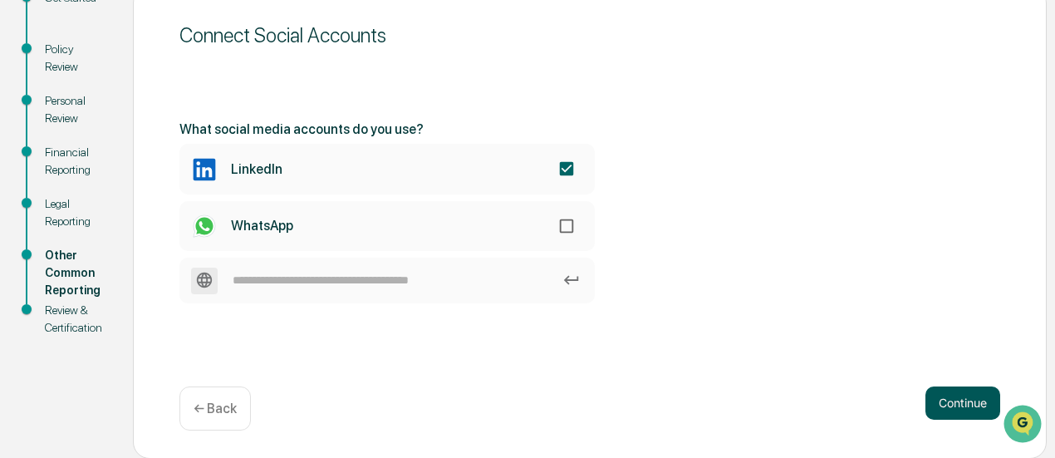
click at [952, 399] on button "Continue" at bounding box center [963, 402] width 75 height 33
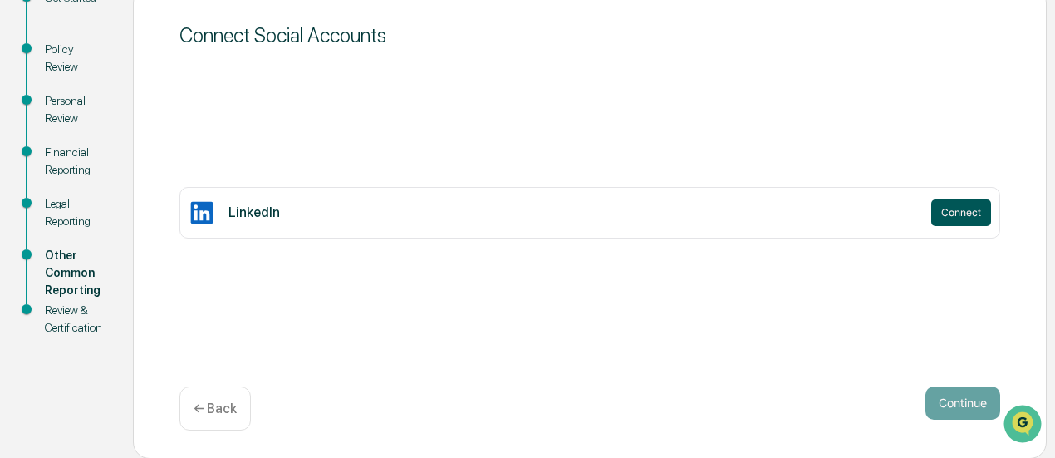
click at [947, 209] on button "Connect" at bounding box center [962, 212] width 60 height 27
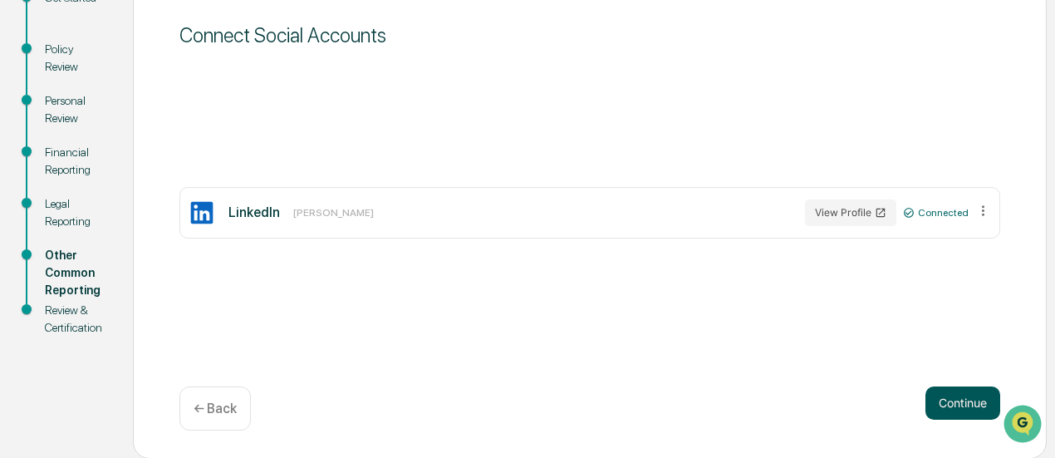
click at [995, 396] on button "Continue" at bounding box center [963, 402] width 75 height 33
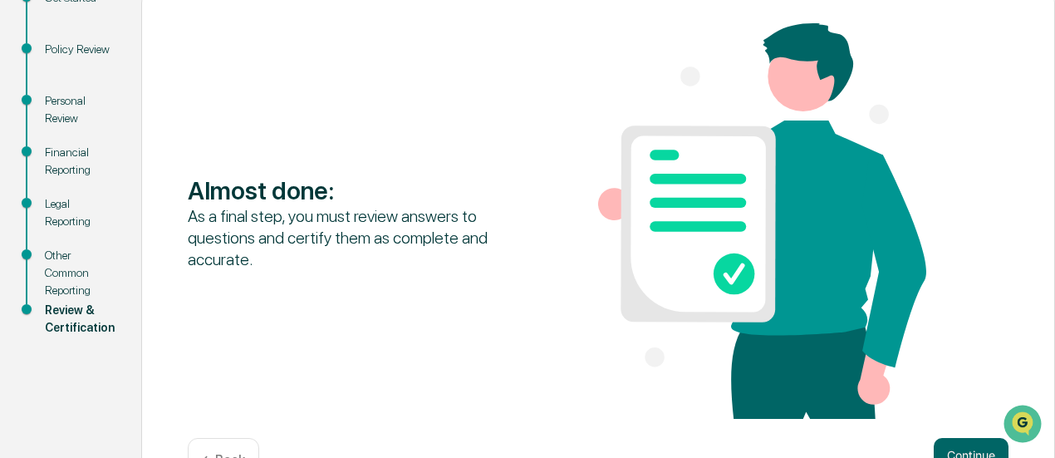
scroll to position [264, 0]
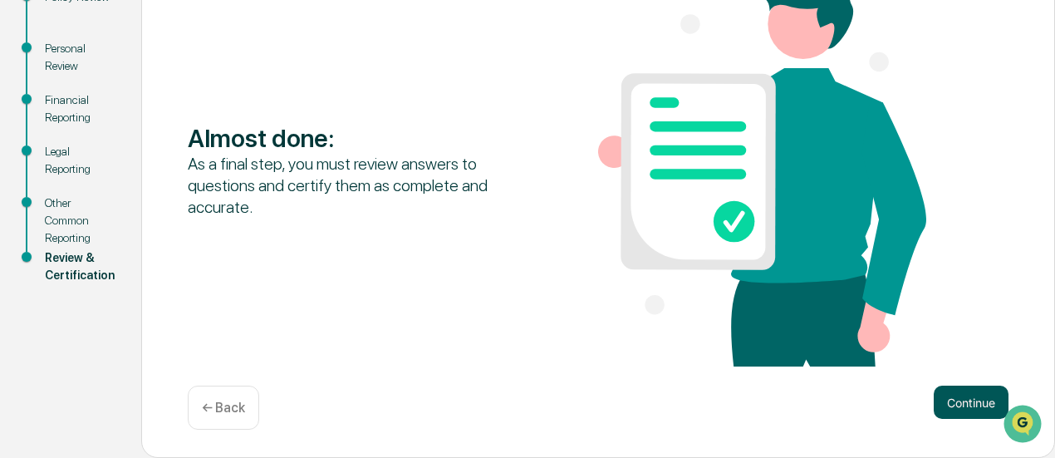
click at [977, 404] on button "Continue" at bounding box center [971, 402] width 75 height 33
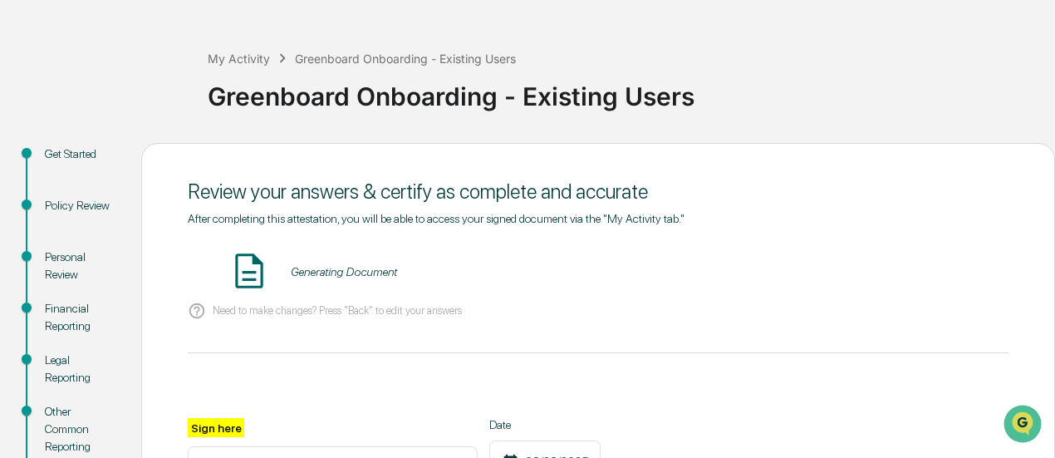
scroll to position [53, 0]
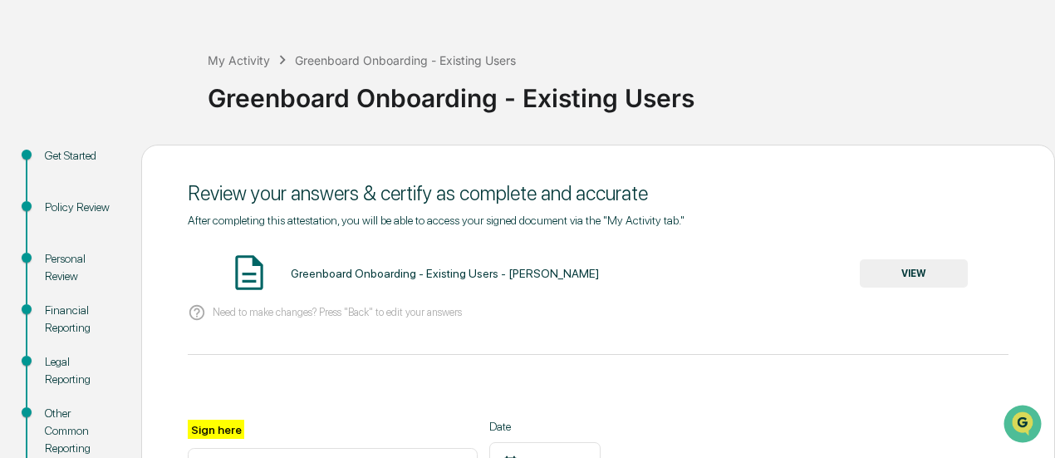
click at [912, 272] on button "VIEW" at bounding box center [914, 273] width 108 height 28
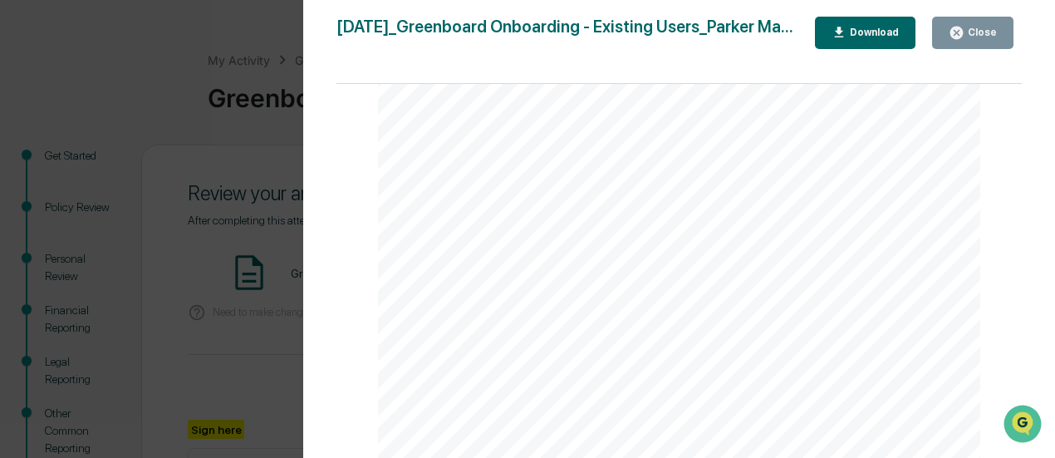
scroll to position [5068, 0]
click at [956, 34] on icon "button" at bounding box center [957, 33] width 12 height 12
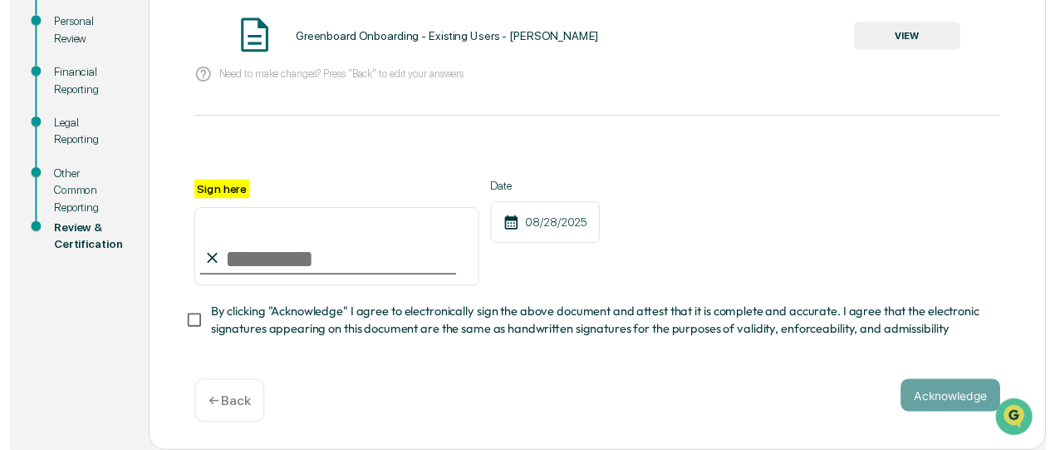
scroll to position [296, 0]
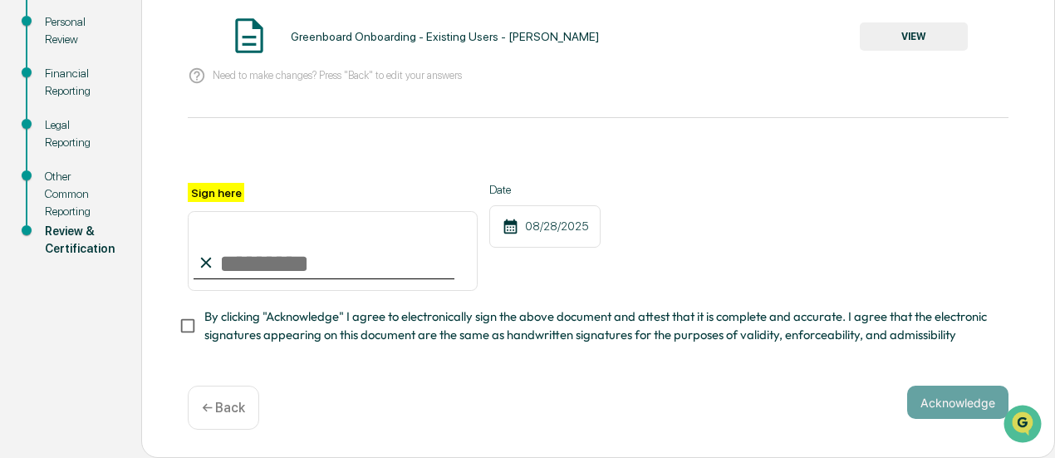
click at [293, 256] on input "Sign here" at bounding box center [333, 251] width 290 height 80
type input "**********"
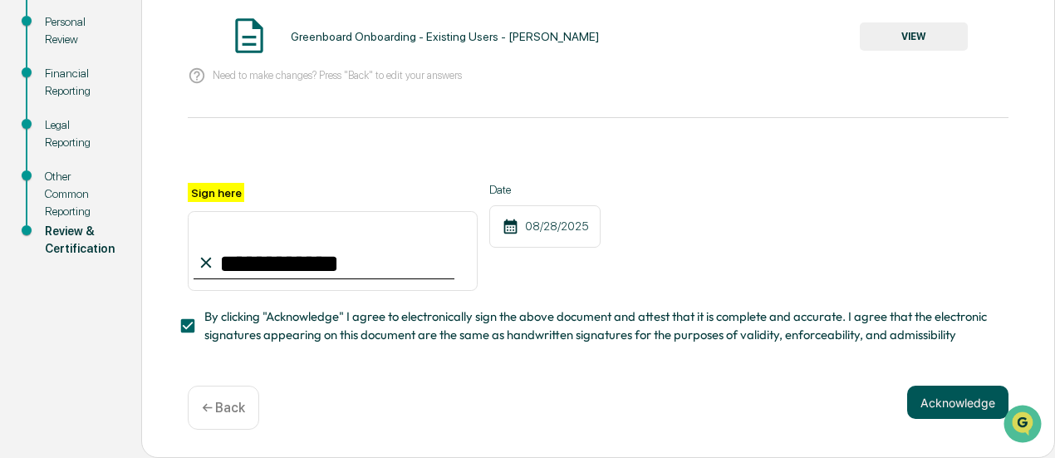
click at [966, 398] on button "Acknowledge" at bounding box center [957, 402] width 101 height 33
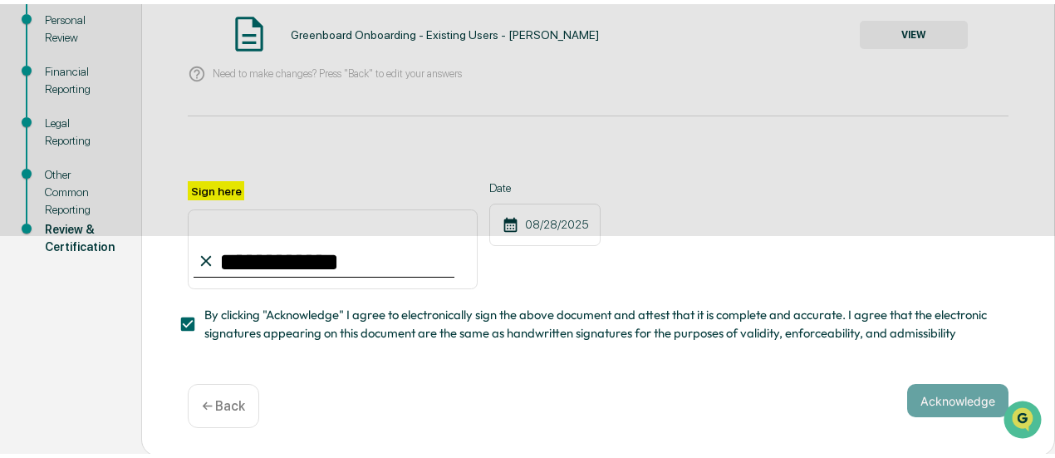
scroll to position [211, 0]
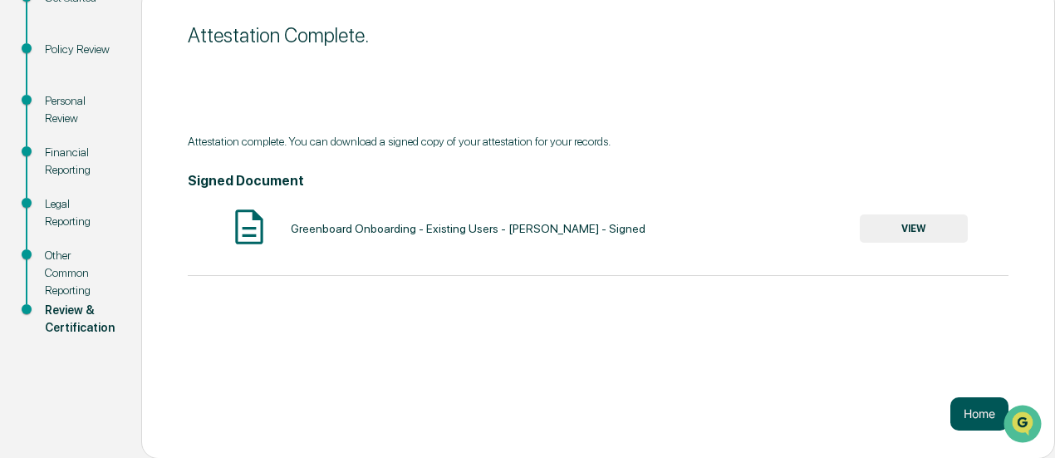
click at [957, 415] on button "Home" at bounding box center [980, 413] width 58 height 33
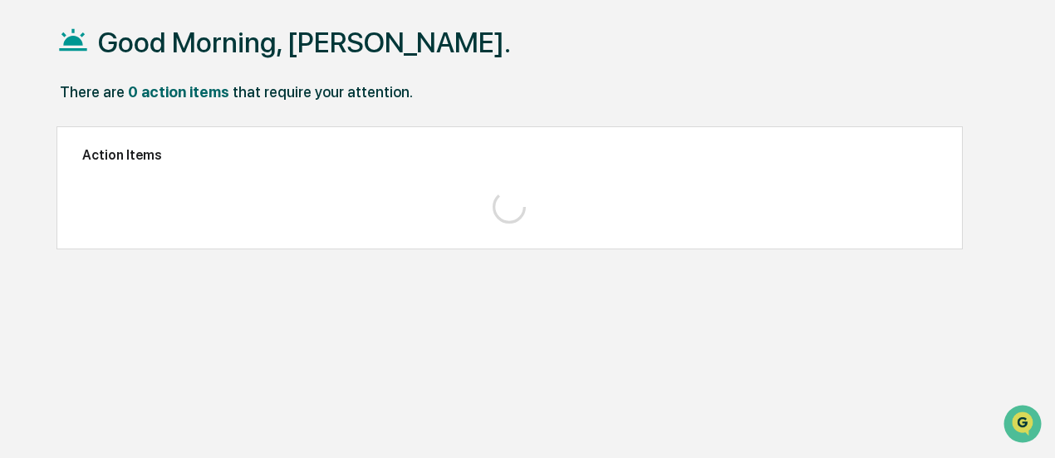
scroll to position [78, 0]
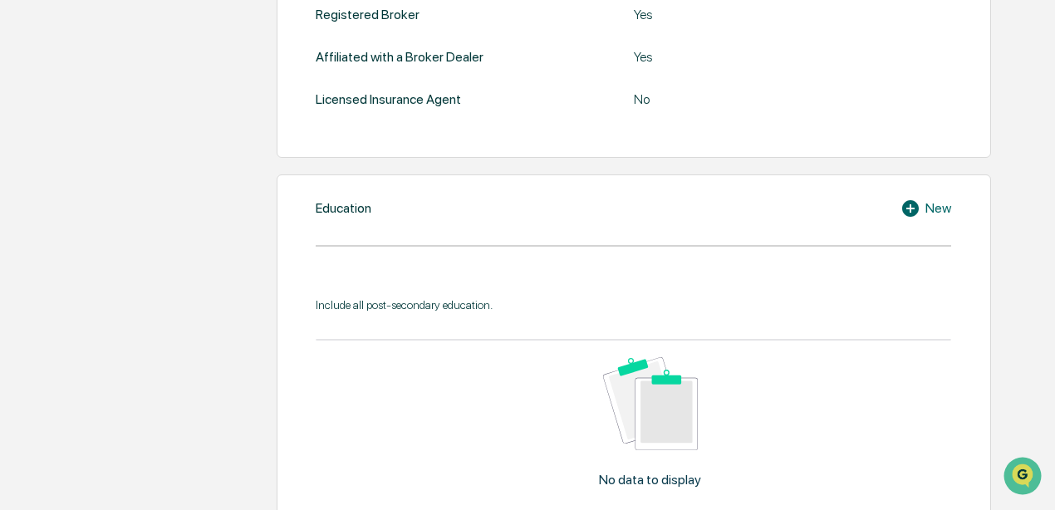
scroll to position [699, 0]
click at [447, 210] on div "New" at bounding box center [926, 208] width 51 height 20
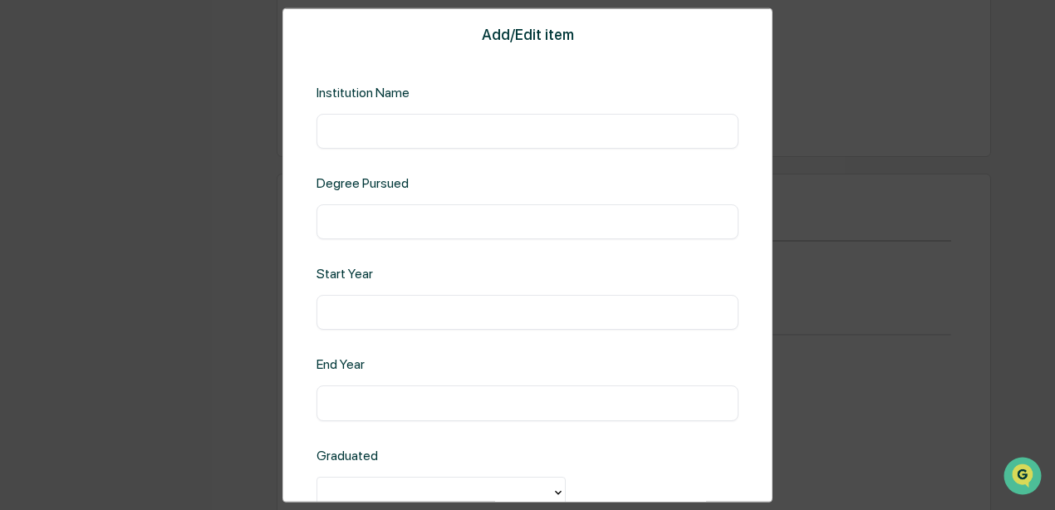
click at [447, 123] on input "text" at bounding box center [527, 131] width 397 height 17
type input "**********"
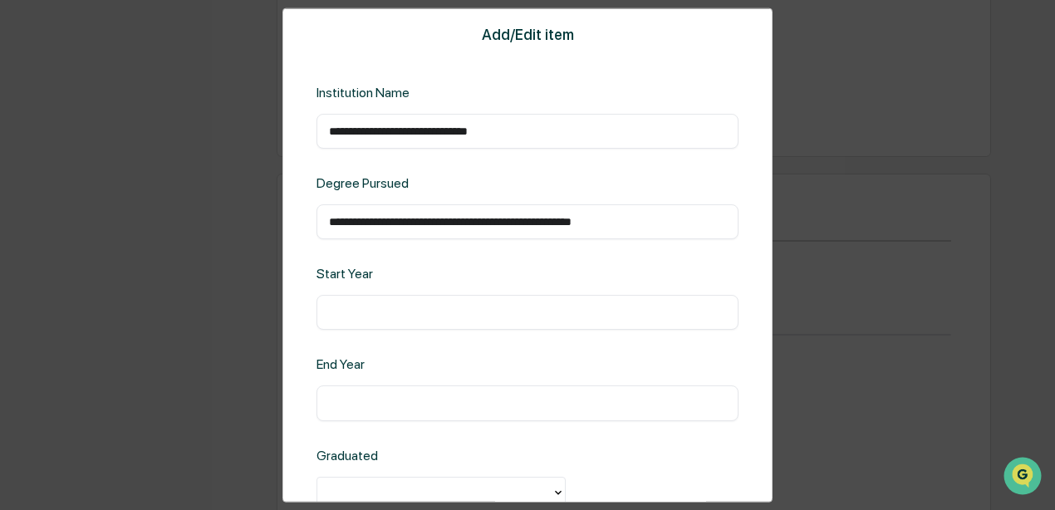
type input "**********"
type input "****"
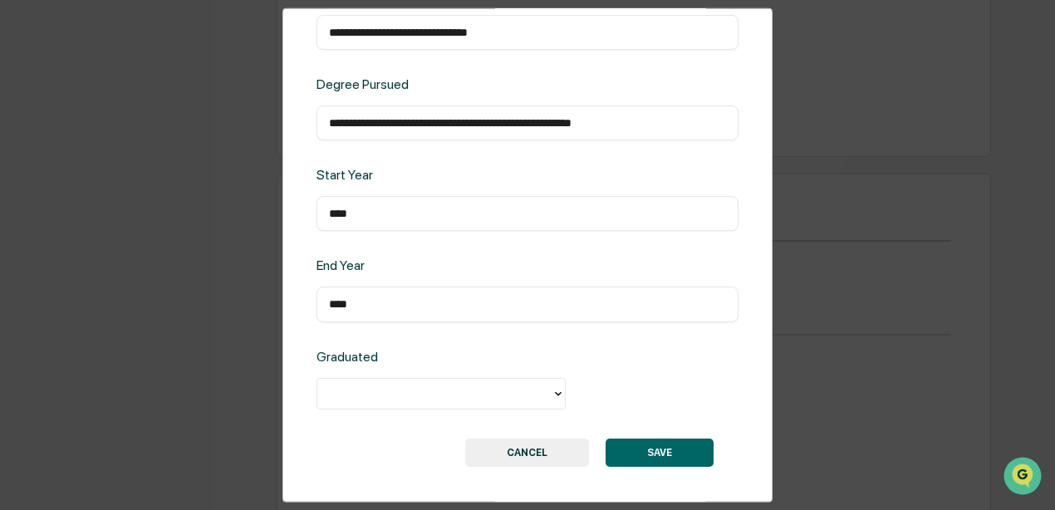
scroll to position [105, 0]
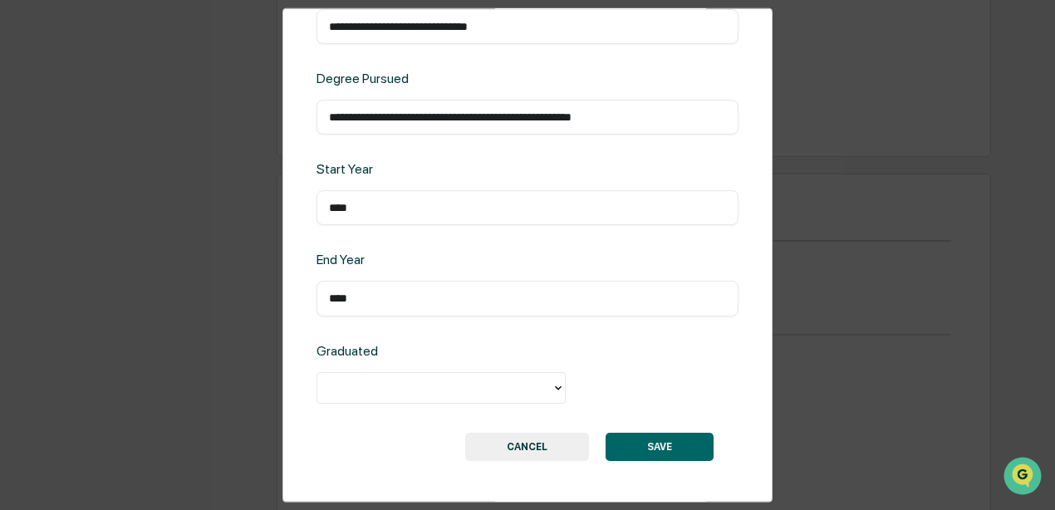
type input "****"
click at [447, 271] on div at bounding box center [435, 387] width 218 height 19
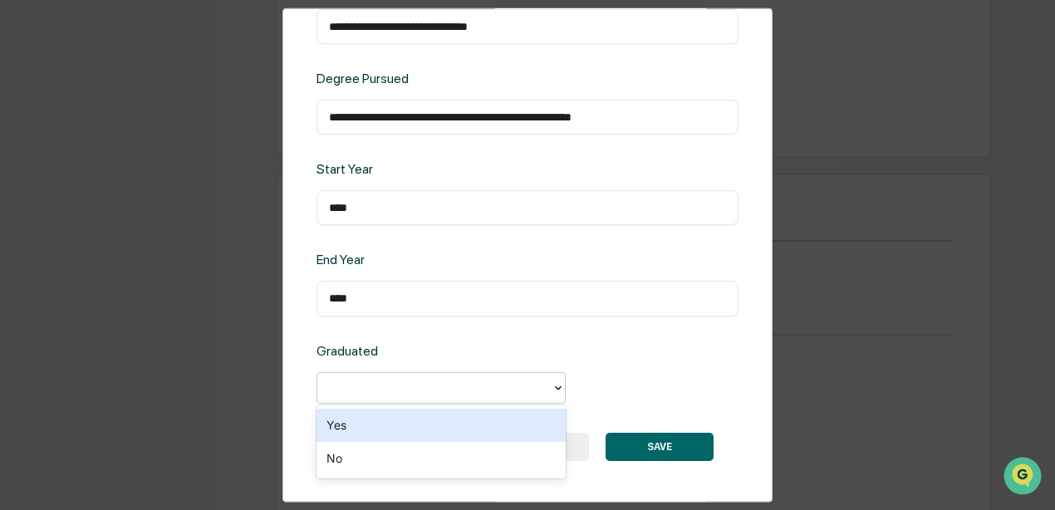
click at [388, 271] on div "Yes" at bounding box center [441, 425] width 249 height 33
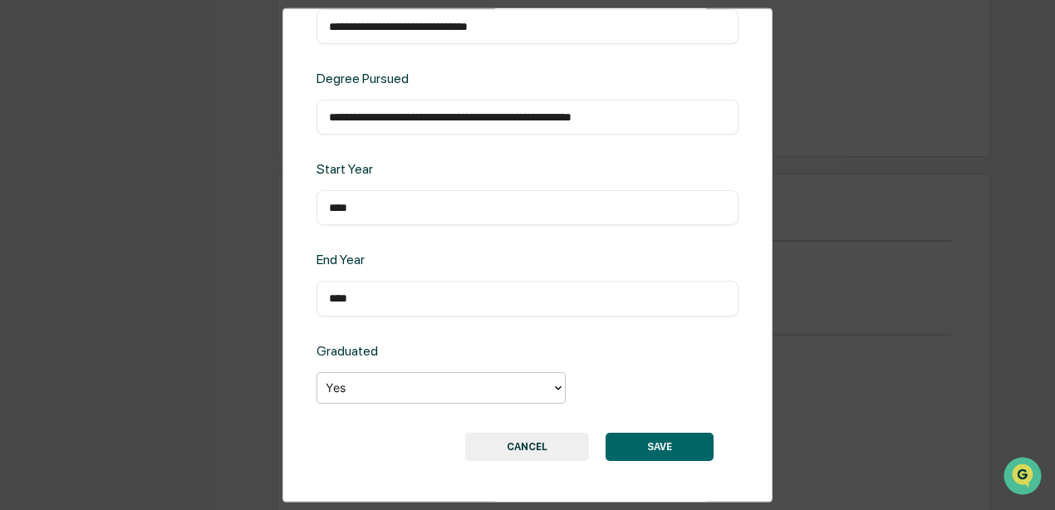
click at [447, 271] on button "SAVE" at bounding box center [660, 446] width 108 height 28
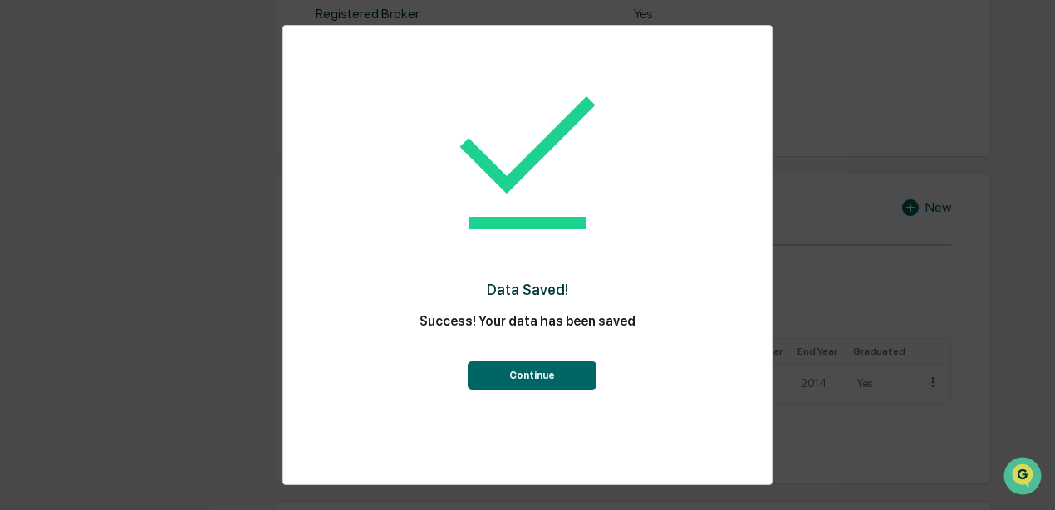
click at [447, 271] on button "Continue" at bounding box center [532, 375] width 129 height 28
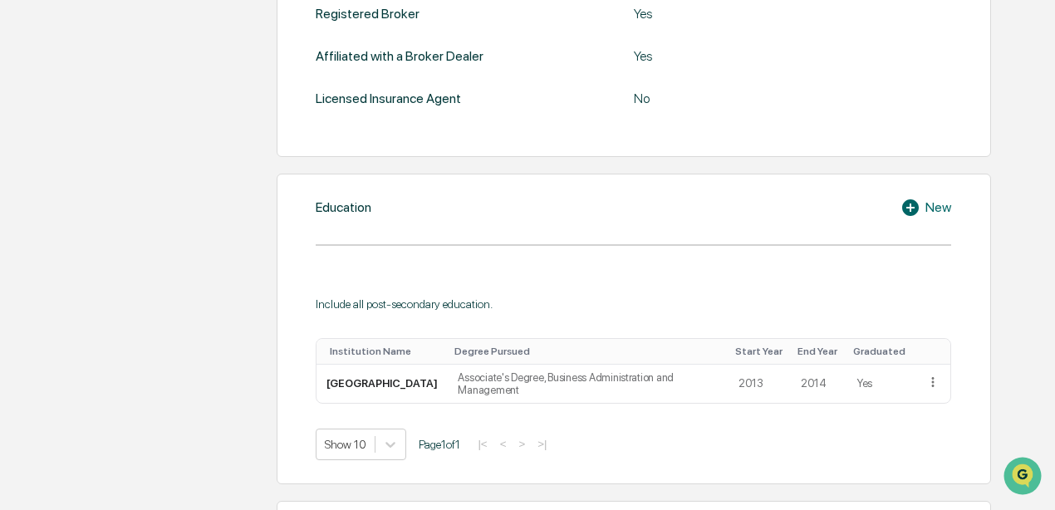
click at [447, 198] on div "New" at bounding box center [926, 208] width 51 height 20
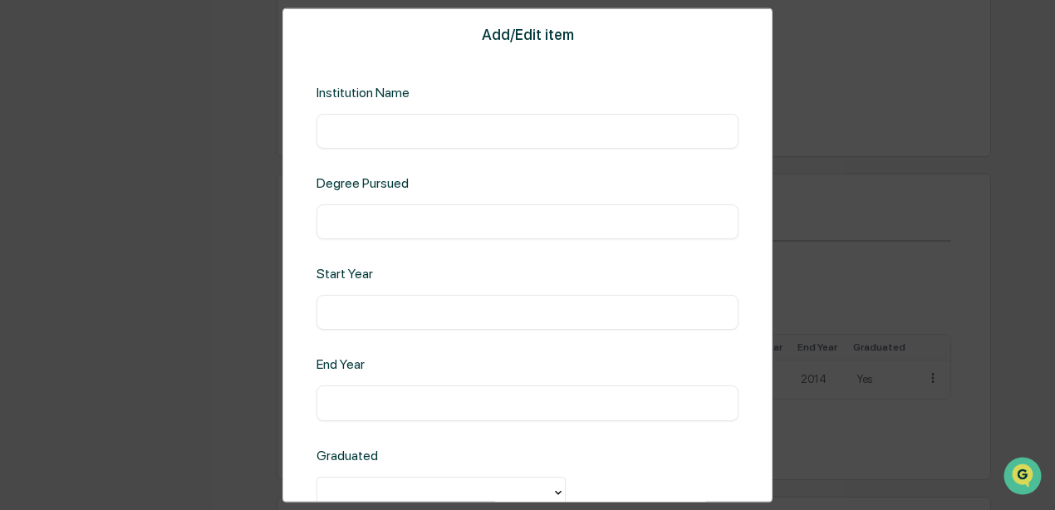
click at [447, 120] on div "​" at bounding box center [528, 131] width 422 height 35
click at [447, 126] on input "text" at bounding box center [527, 131] width 397 height 17
type input "**********"
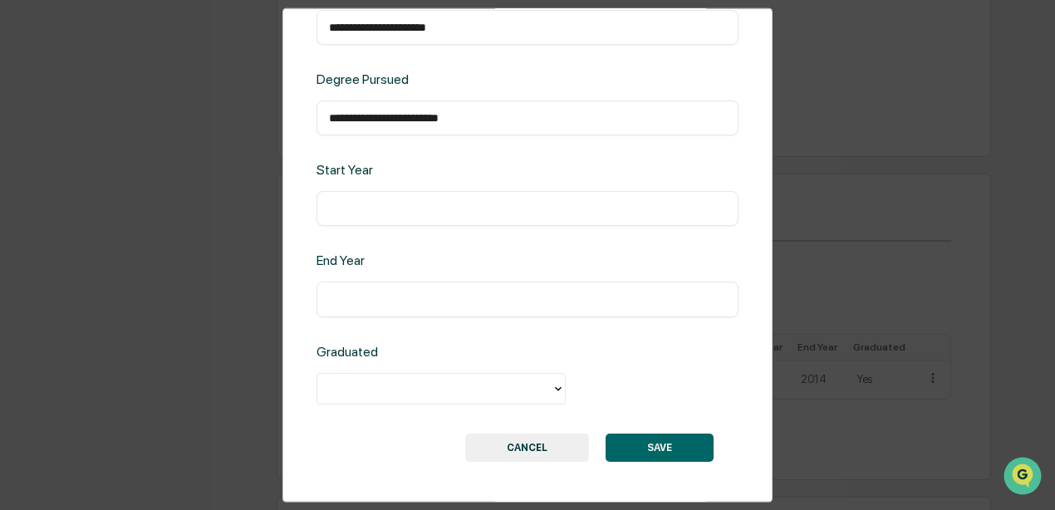
type input "**********"
click at [432, 204] on input "text" at bounding box center [527, 208] width 397 height 17
type input "****"
click at [447, 271] on div at bounding box center [435, 388] width 218 height 19
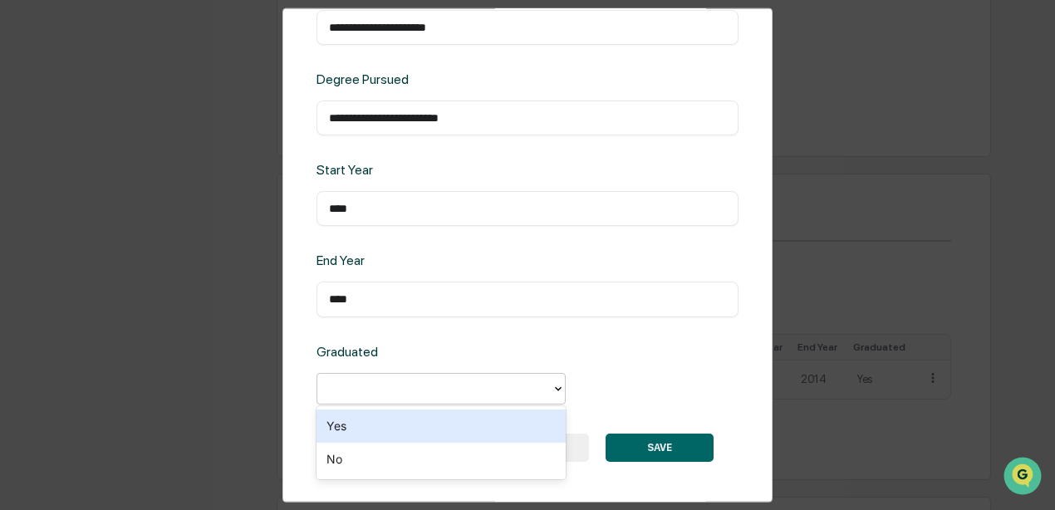
click at [399, 271] on div "Yes" at bounding box center [441, 426] width 249 height 33
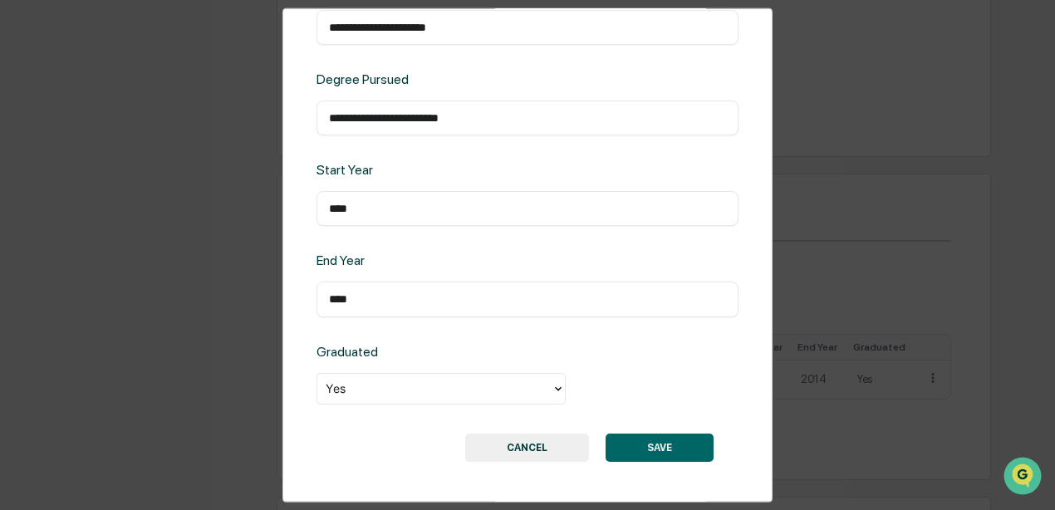
click at [447, 271] on button "SAVE" at bounding box center [660, 447] width 108 height 28
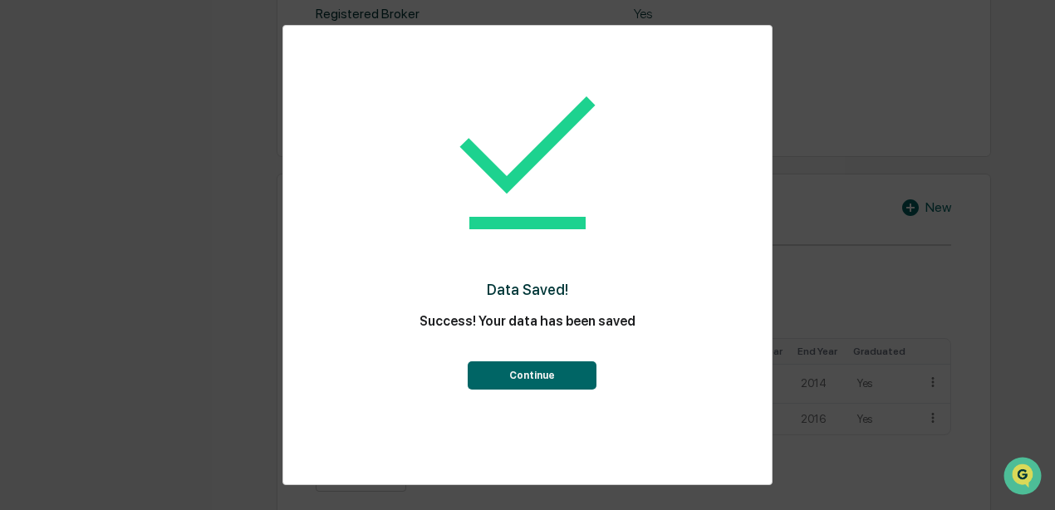
click at [447, 271] on button "Continue" at bounding box center [532, 375] width 129 height 28
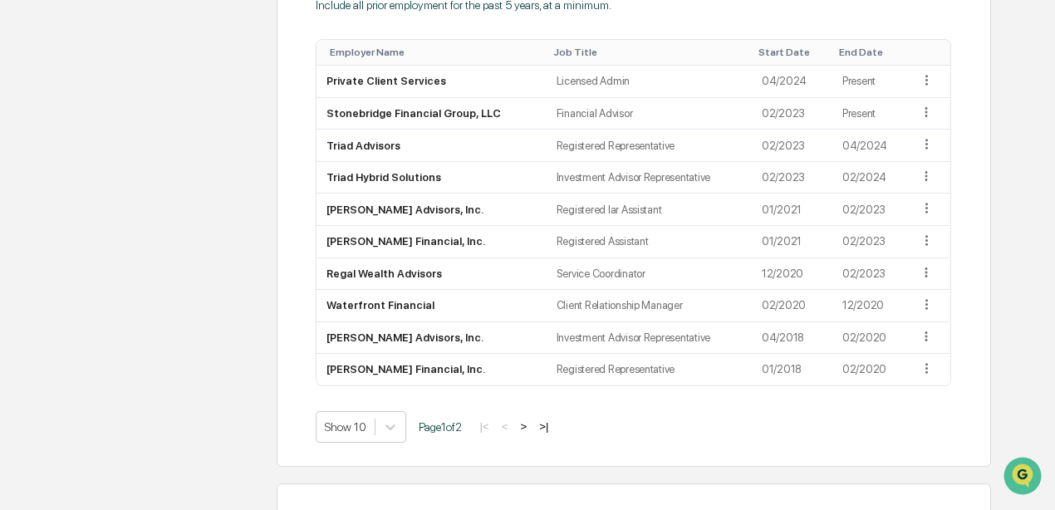
scroll to position [1356, 0]
click at [447, 271] on button ">" at bounding box center [523, 427] width 17 height 14
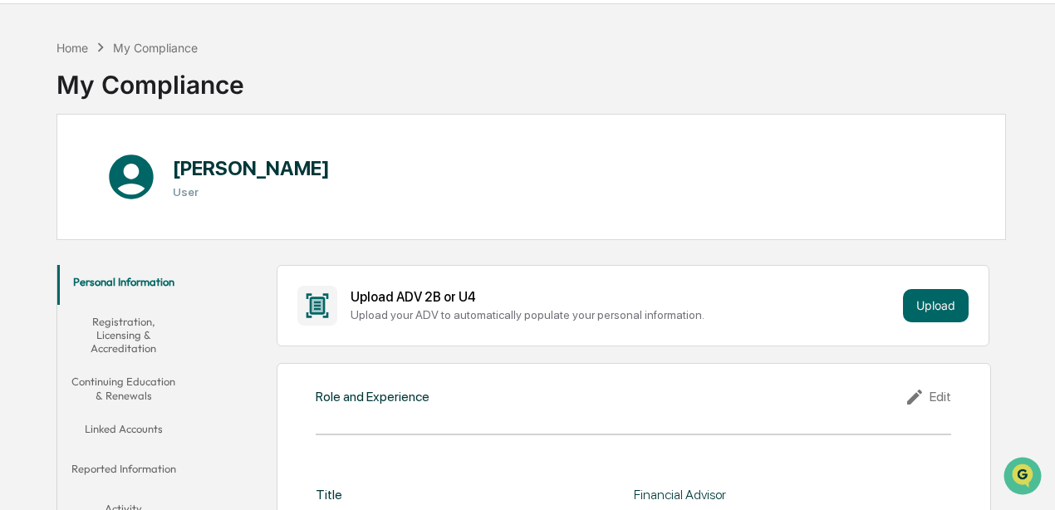
scroll to position [0, 0]
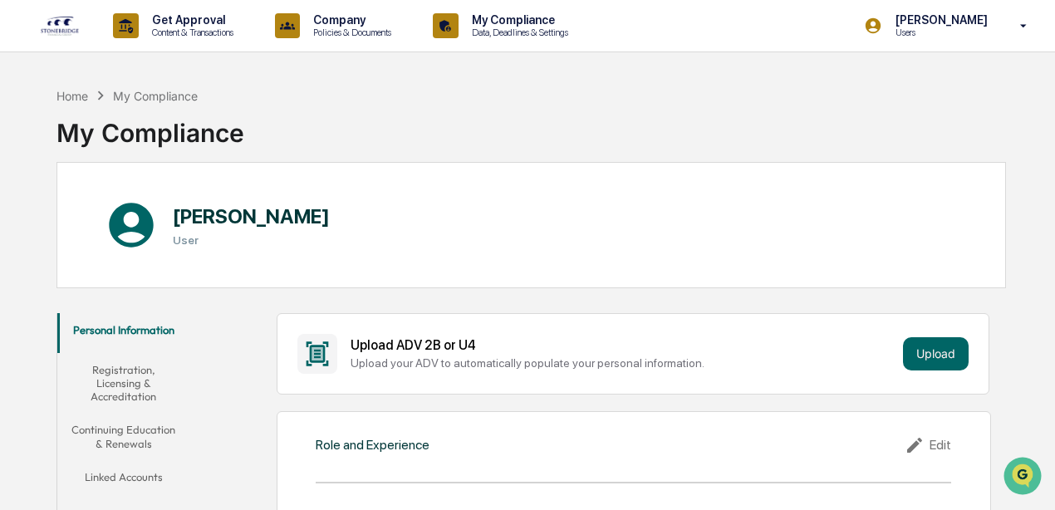
click at [120, 271] on button "Registration, Licensing & Accreditation" at bounding box center [123, 383] width 132 height 61
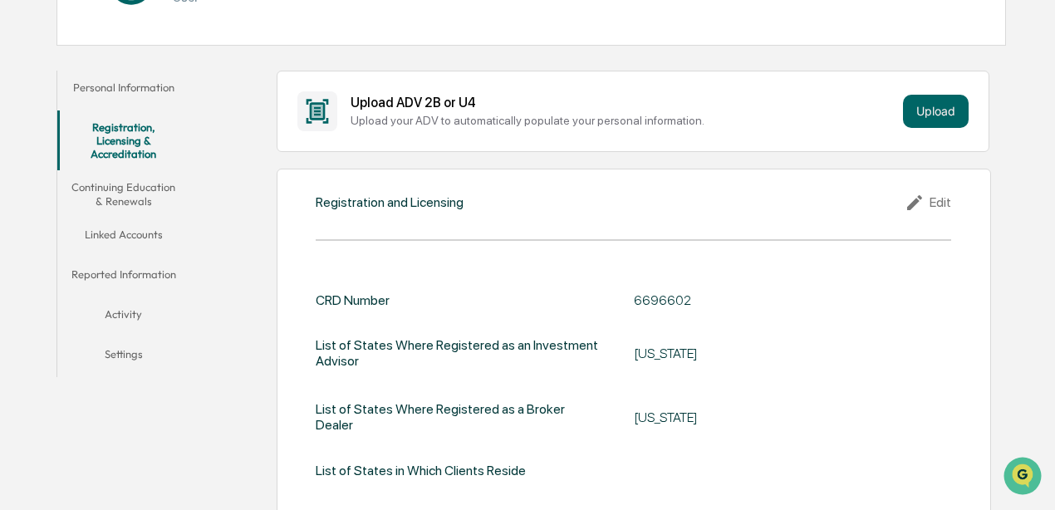
scroll to position [243, 0]
click at [138, 189] on button "Continuing Education & Renewals" at bounding box center [123, 193] width 132 height 47
